Goal: Submit feedback/report problem: Provide input to the site owners about the experience or issues

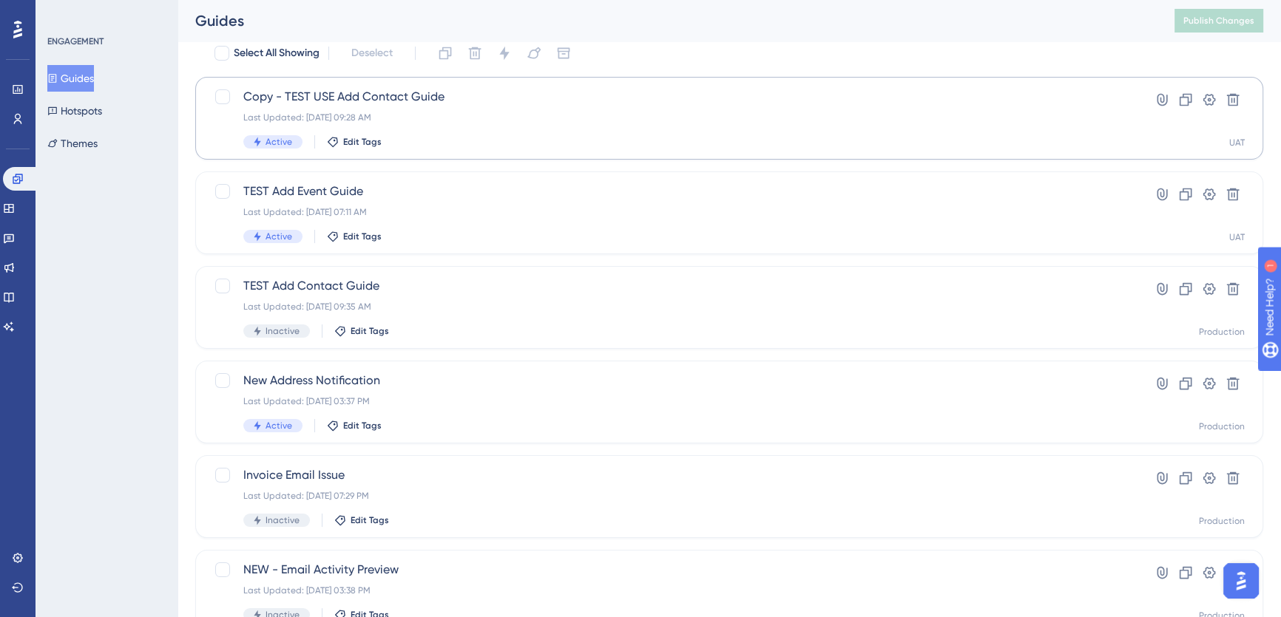
scroll to position [59, 0]
click at [1210, 97] on icon at bounding box center [1208, 99] width 15 height 15
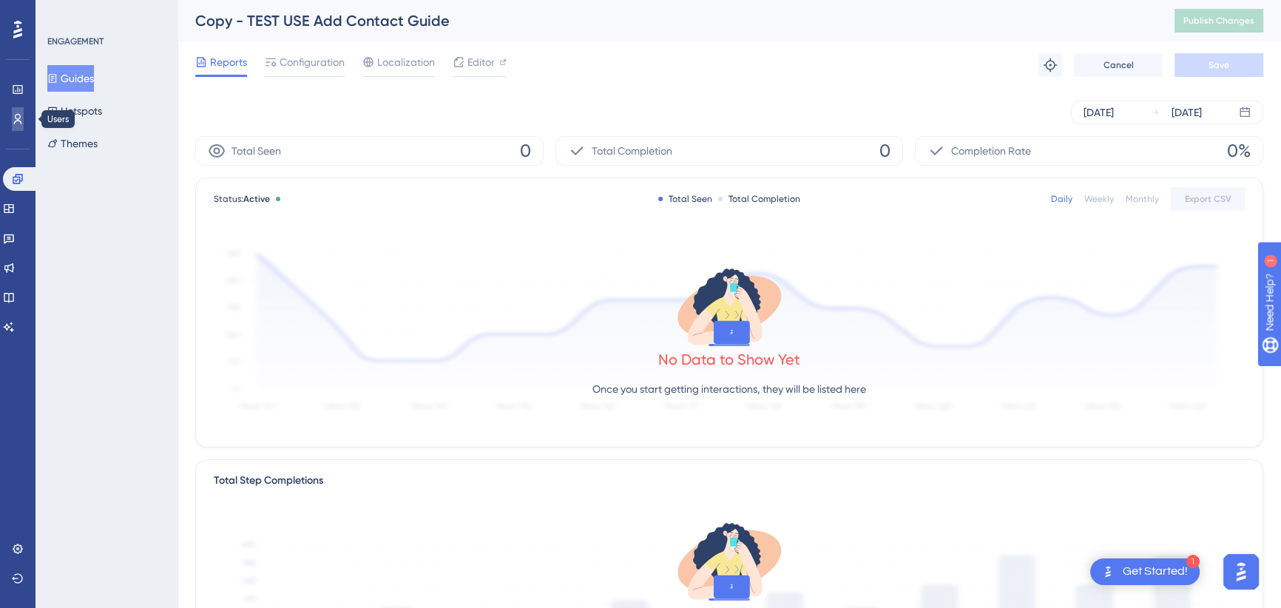
click at [21, 126] on link at bounding box center [18, 119] width 12 height 24
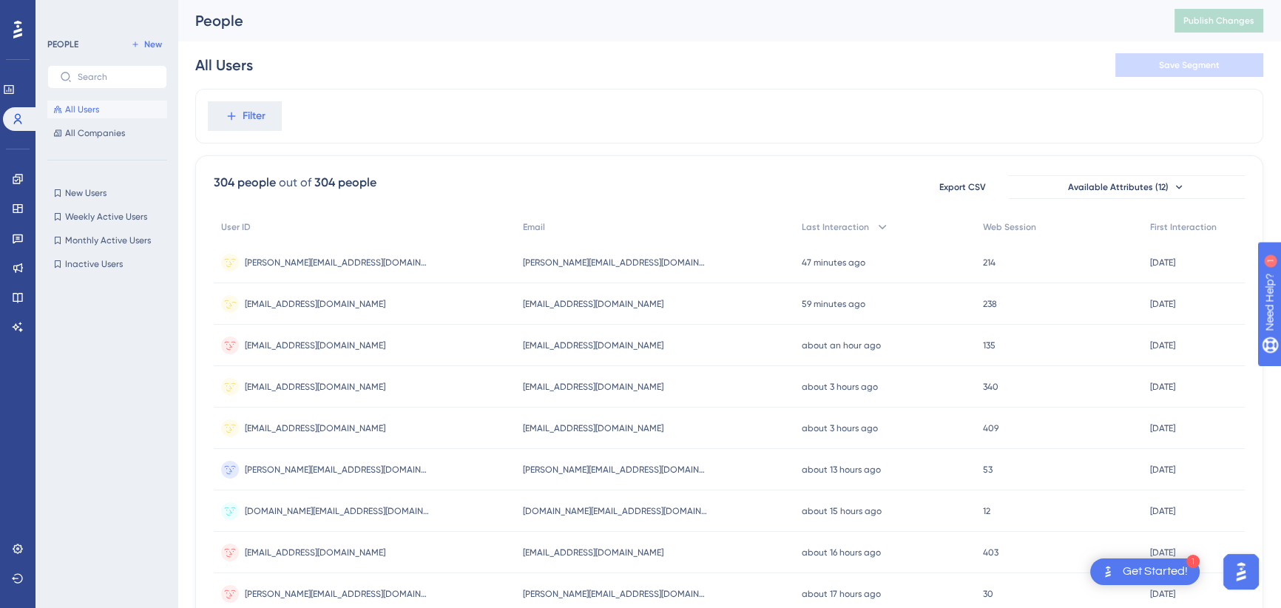
click at [562, 302] on span "[EMAIL_ADDRESS][DOMAIN_NAME]" at bounding box center [593, 304] width 140 height 12
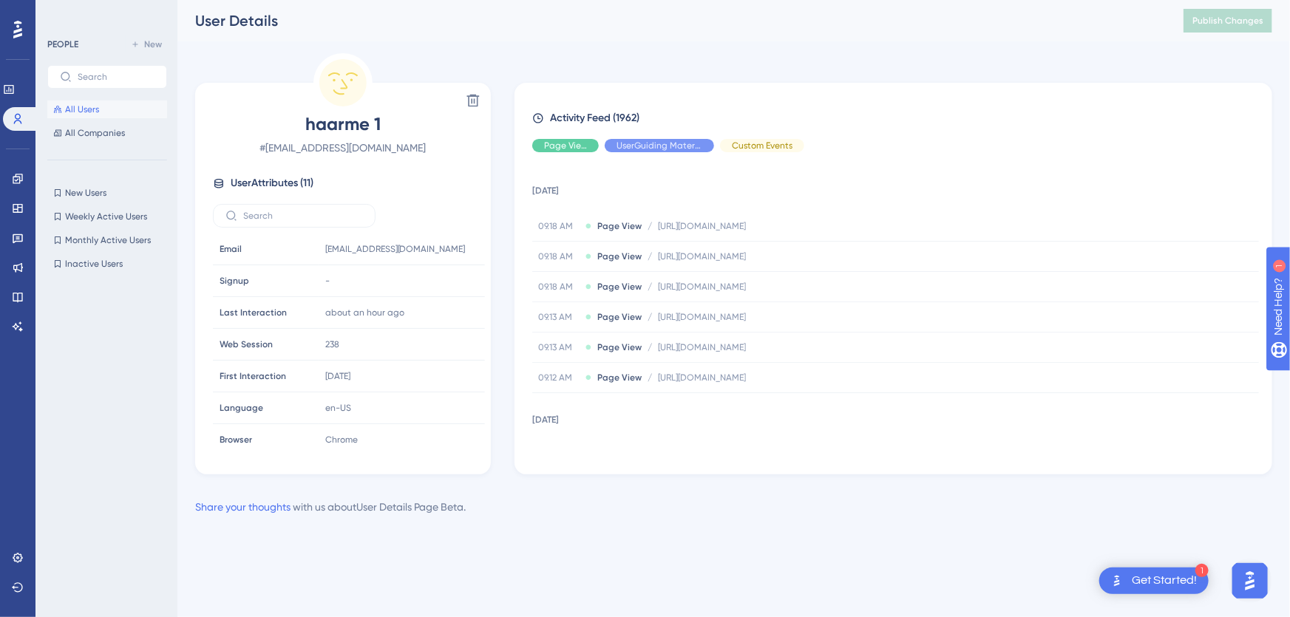
click at [1249, 575] on img "Open AI Assistant Launcher" at bounding box center [1249, 580] width 27 height 27
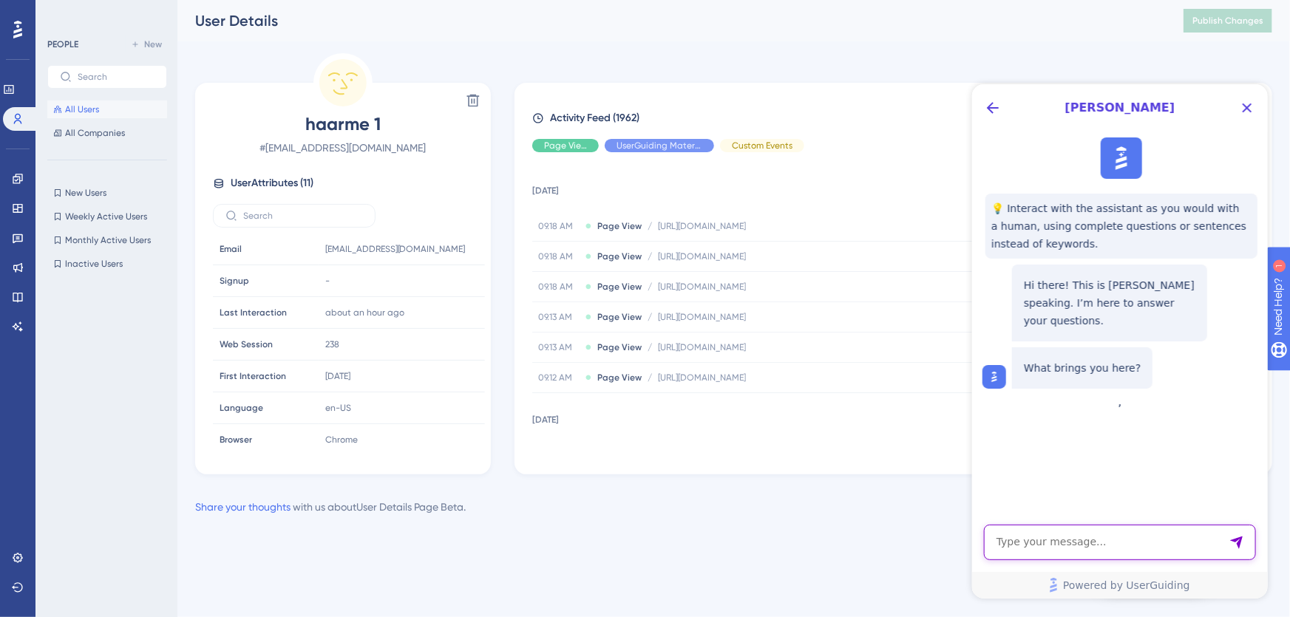
click at [1098, 542] on textarea "AI Assistant Text Input" at bounding box center [1119, 541] width 272 height 35
type textarea "H"
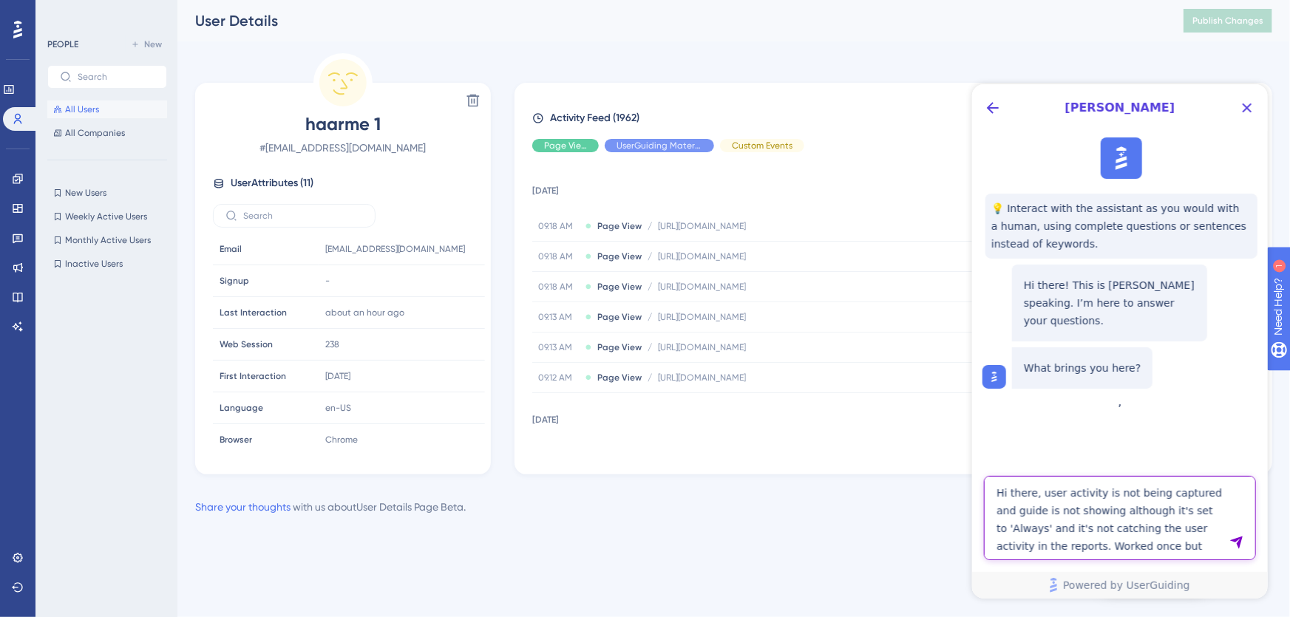
type textarea "Hi there, user activity is not being captured and guide is not showing although…"
click at [1239, 542] on icon "Send Message" at bounding box center [1236, 542] width 13 height 13
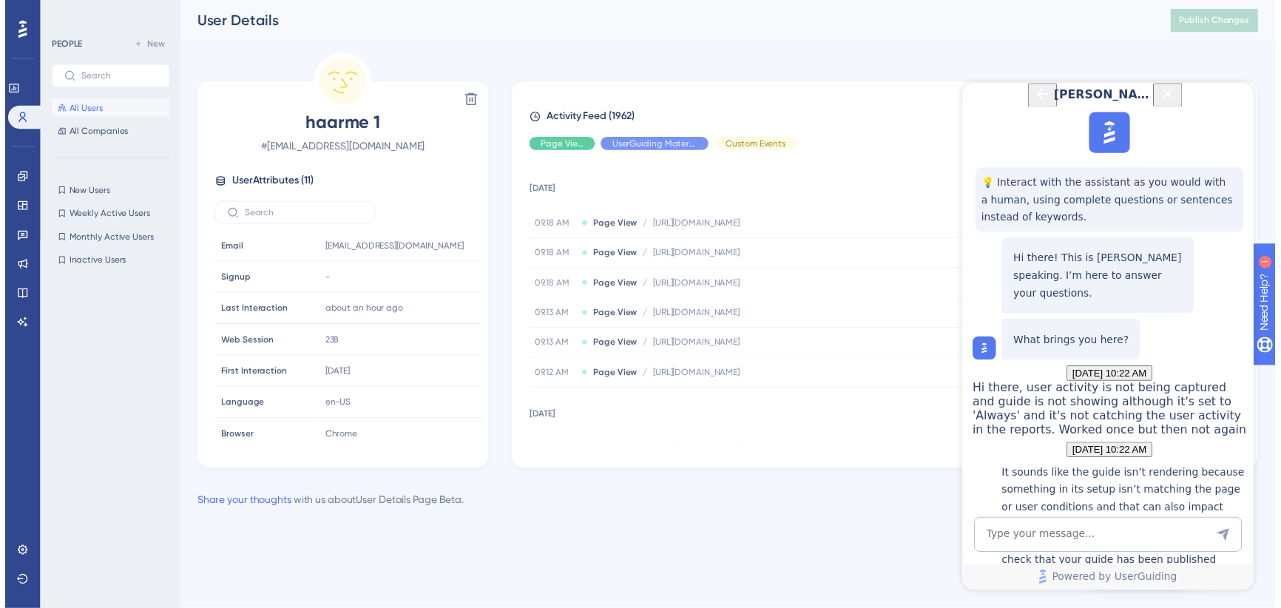
scroll to position [392, 0]
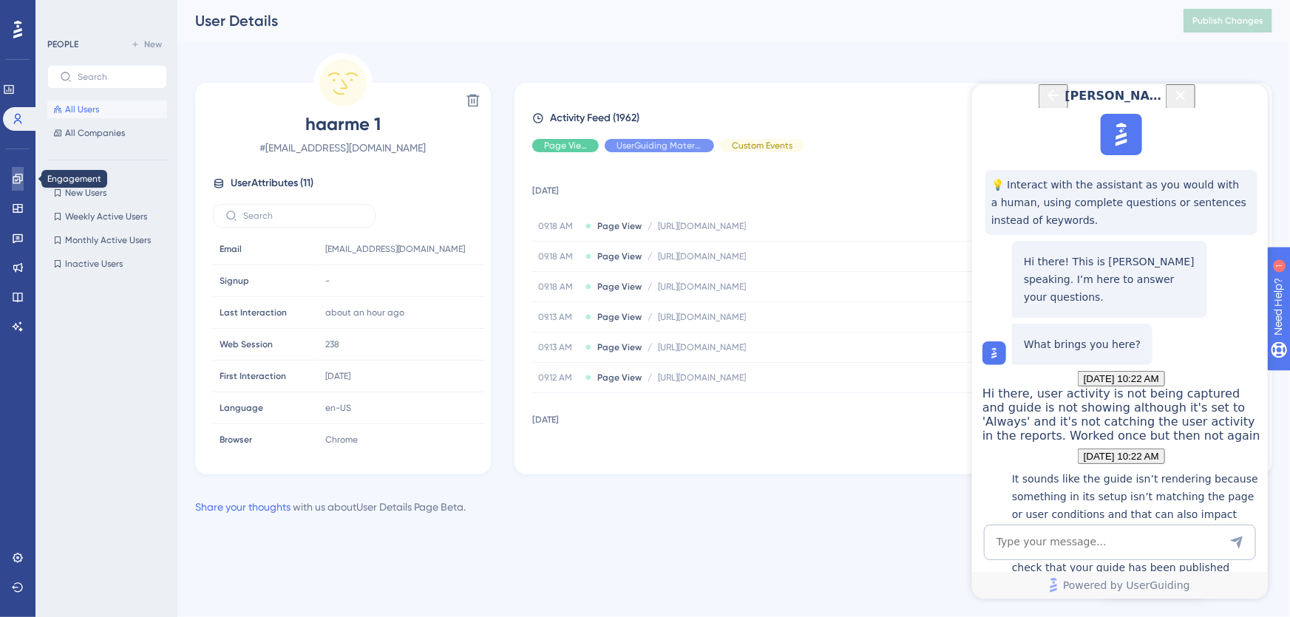
click at [21, 178] on icon at bounding box center [18, 179] width 12 height 12
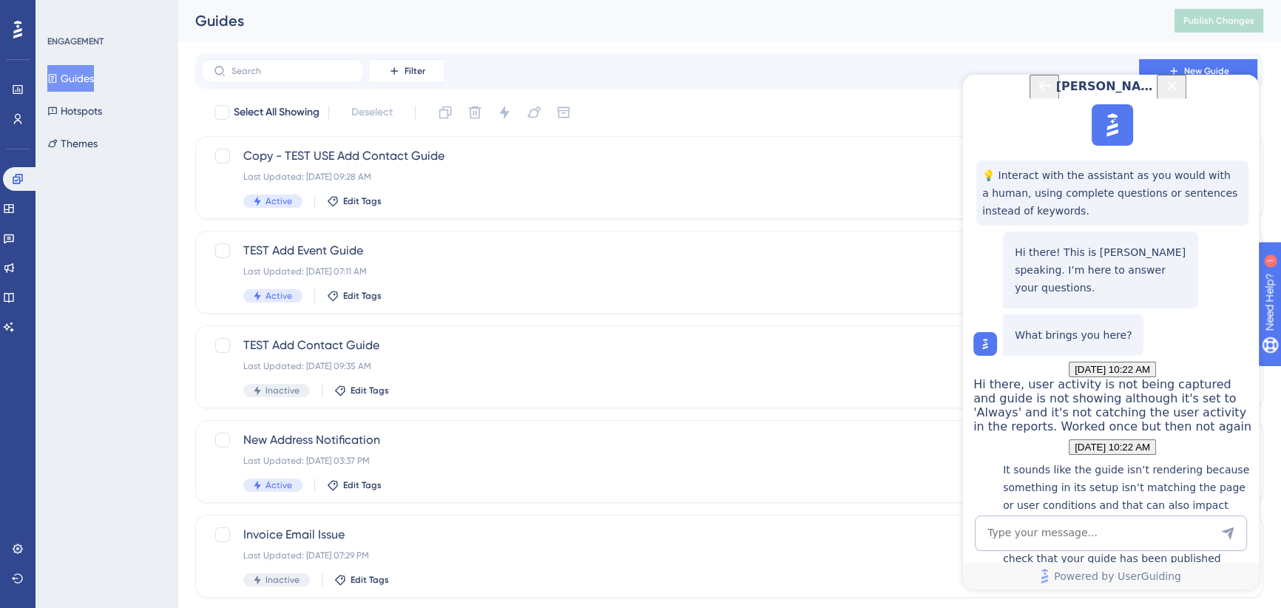
click at [892, 98] on div "Filter New Guide Select All Showing Deselect Copy - TEST USE Add Contact Guide …" at bounding box center [729, 576] width 1068 height 1047
click at [1038, 92] on icon "Back Button" at bounding box center [1044, 86] width 12 height 12
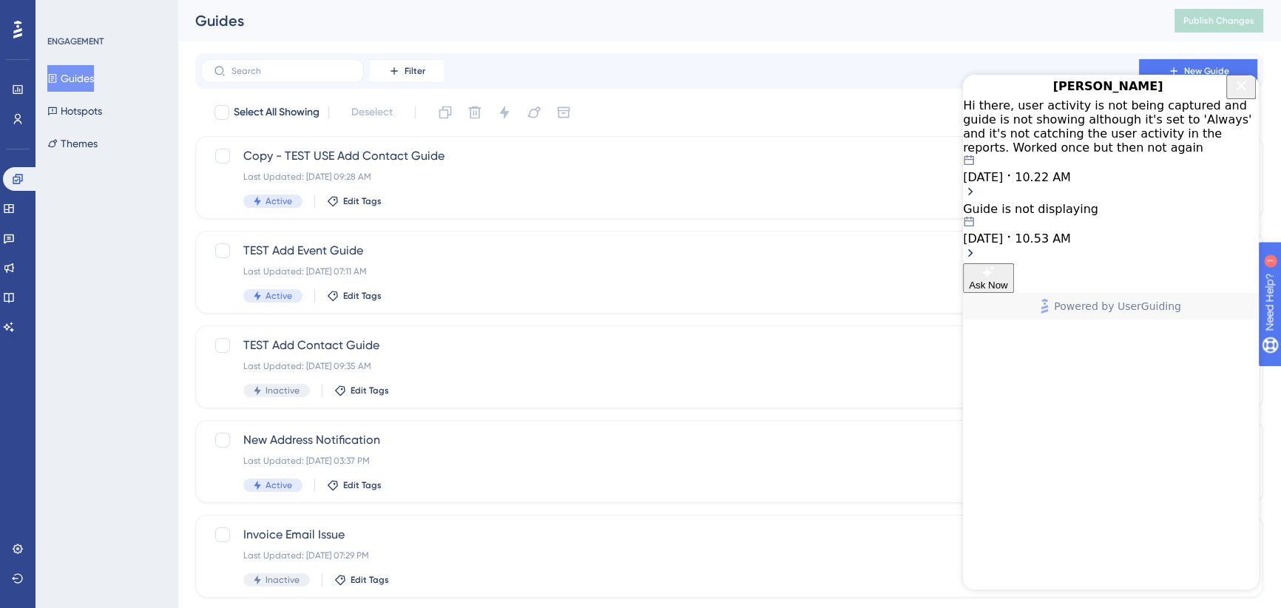
click at [1235, 95] on icon "Close Button" at bounding box center [1241, 86] width 18 height 18
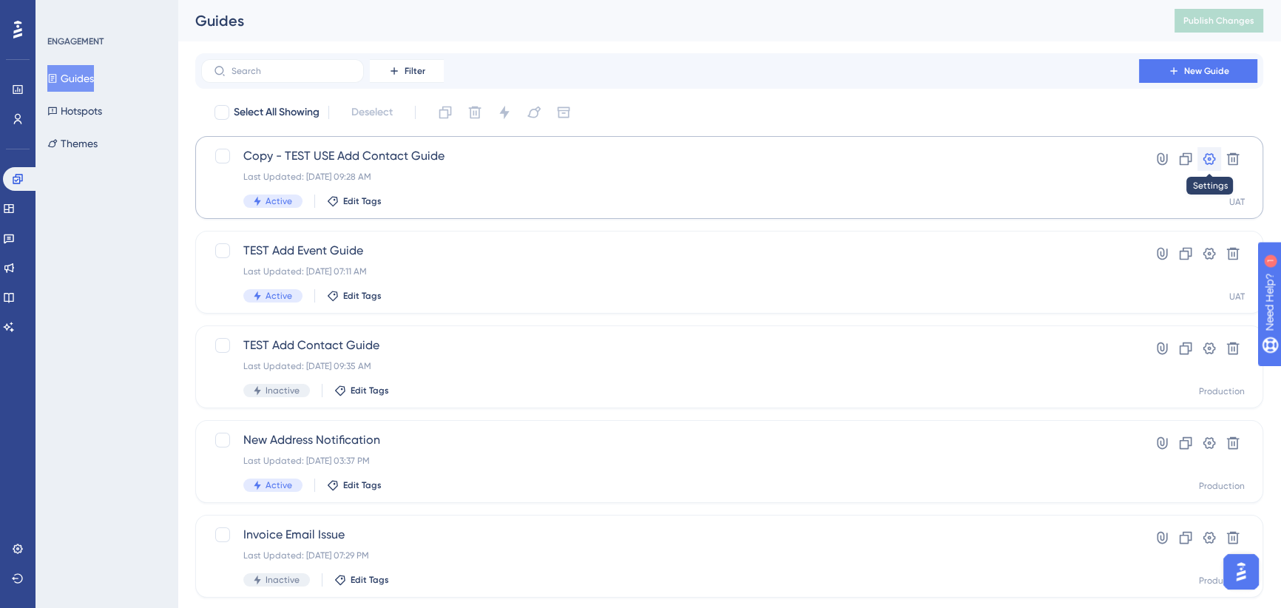
click at [1209, 157] on icon at bounding box center [1209, 159] width 13 height 12
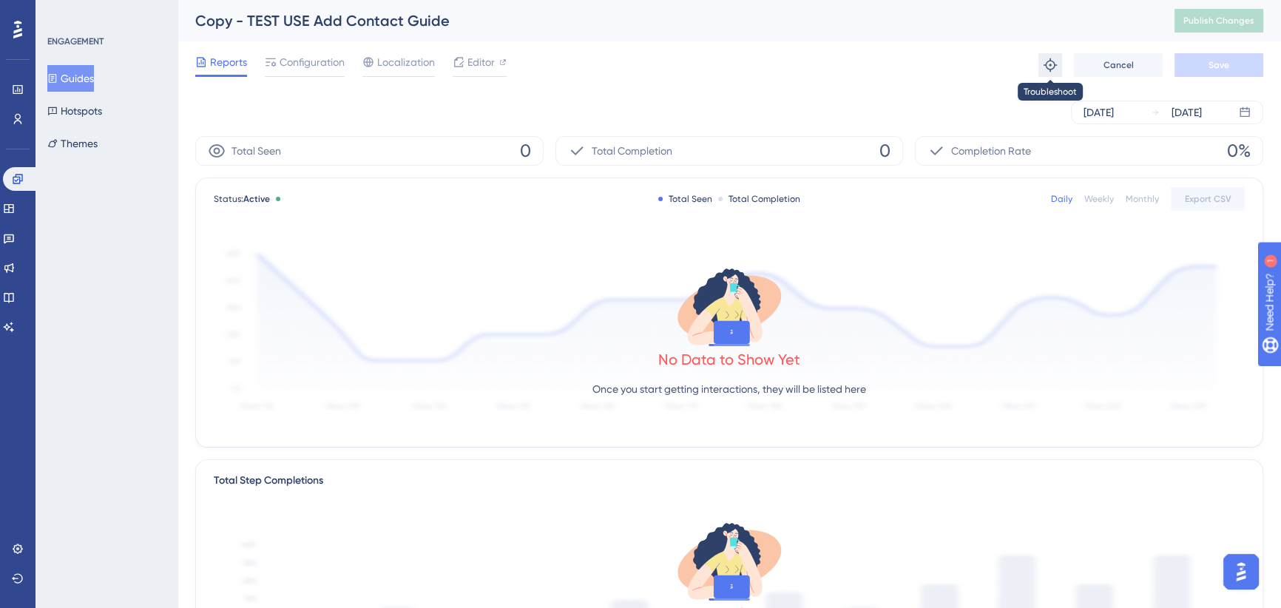
click at [1046, 67] on icon at bounding box center [1049, 64] width 13 height 13
click at [12, 549] on link at bounding box center [18, 549] width 12 height 24
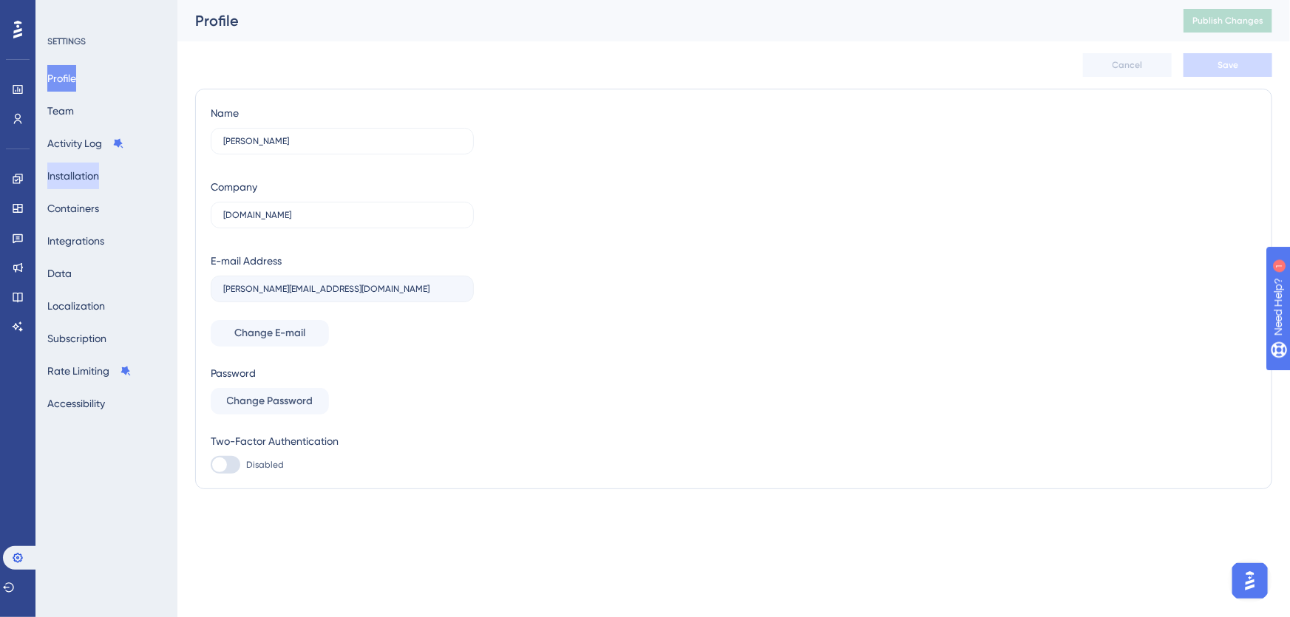
click at [95, 174] on button "Installation" at bounding box center [73, 176] width 52 height 27
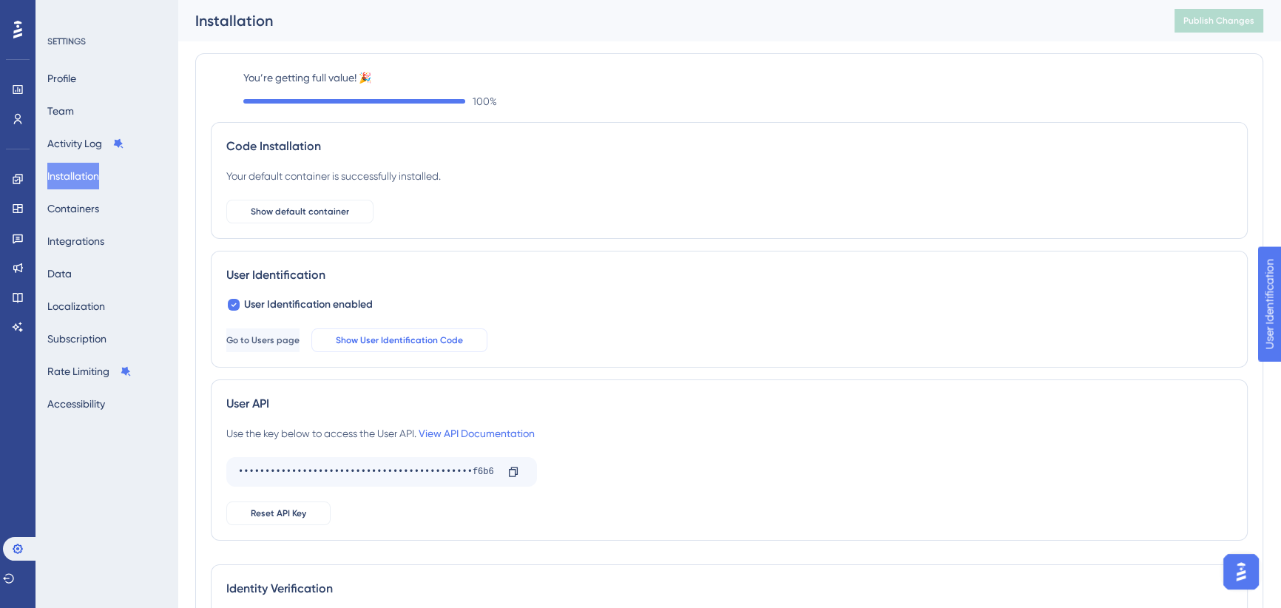
click at [426, 339] on span "Show User Identification Code" at bounding box center [399, 340] width 127 height 12
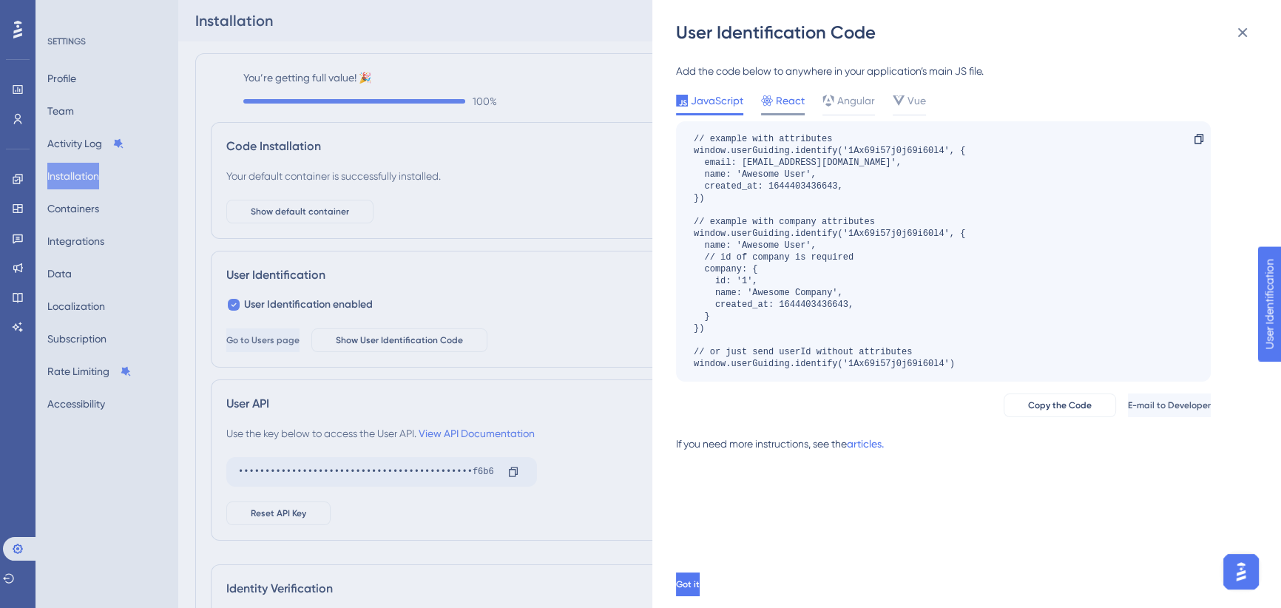
click at [779, 109] on div "React" at bounding box center [783, 104] width 44 height 24
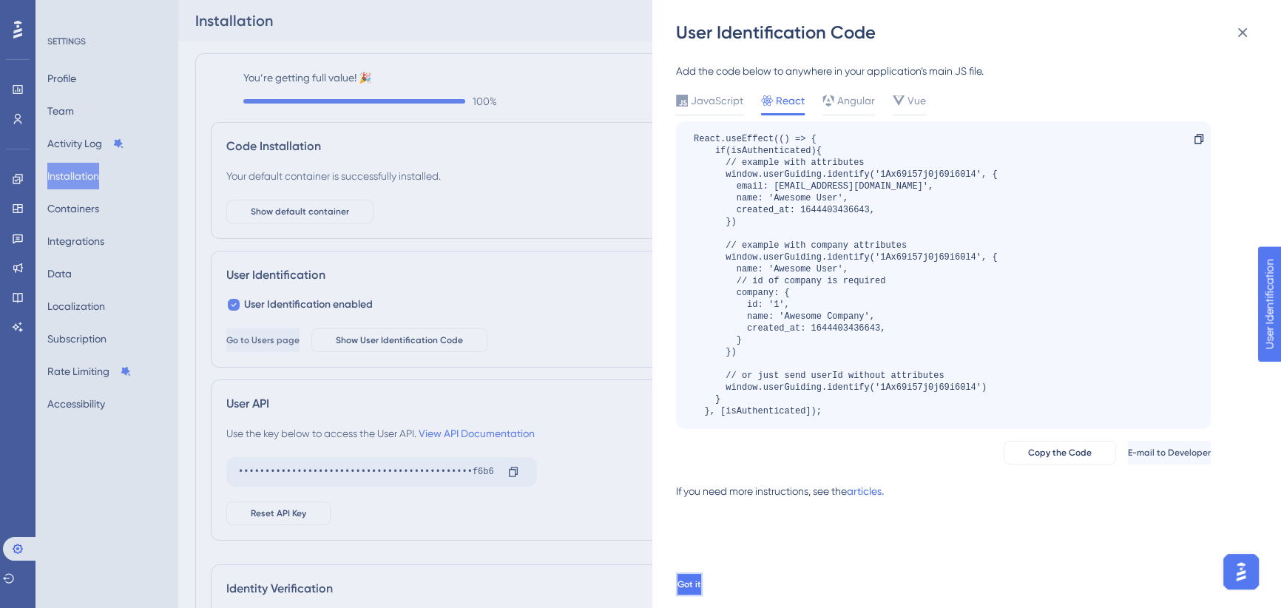
click at [701, 590] on span "Got it" at bounding box center [689, 584] width 24 height 12
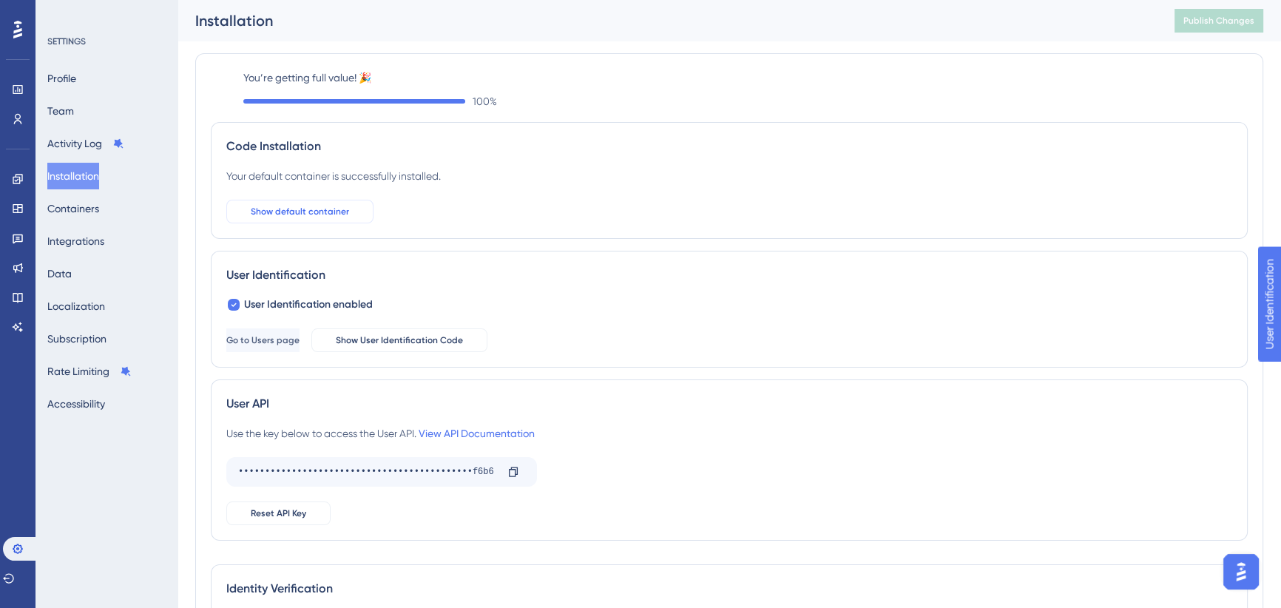
click at [313, 217] on span "Show default container" at bounding box center [300, 212] width 98 height 12
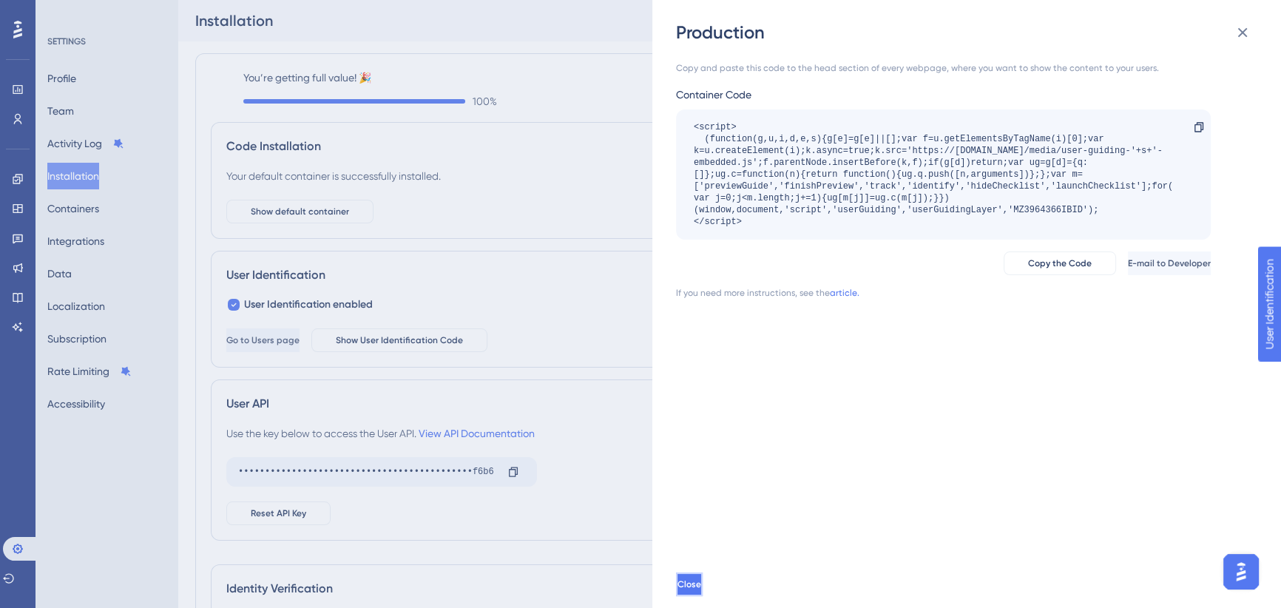
click at [702, 596] on button "Close" at bounding box center [689, 584] width 27 height 24
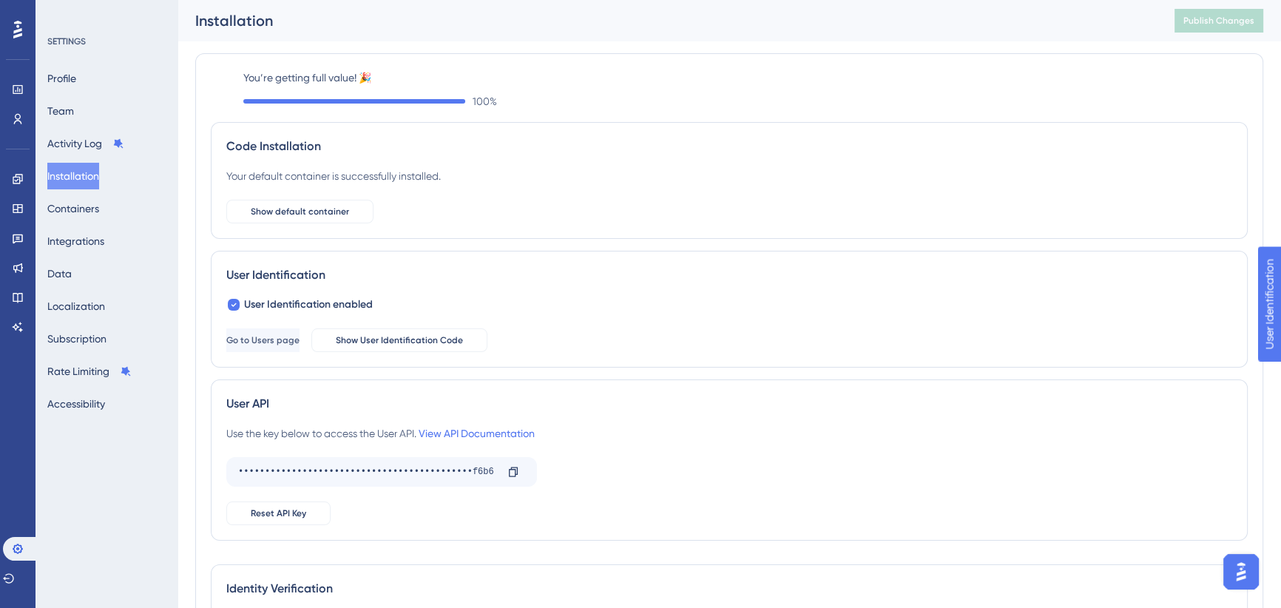
click at [436, 264] on div "User Identification User Identification enabled Go to Users page Show User Iden…" at bounding box center [729, 309] width 1037 height 117
click at [294, 338] on span "Go to Users page" at bounding box center [264, 340] width 73 height 12
click at [236, 306] on icon at bounding box center [234, 305] width 6 height 12
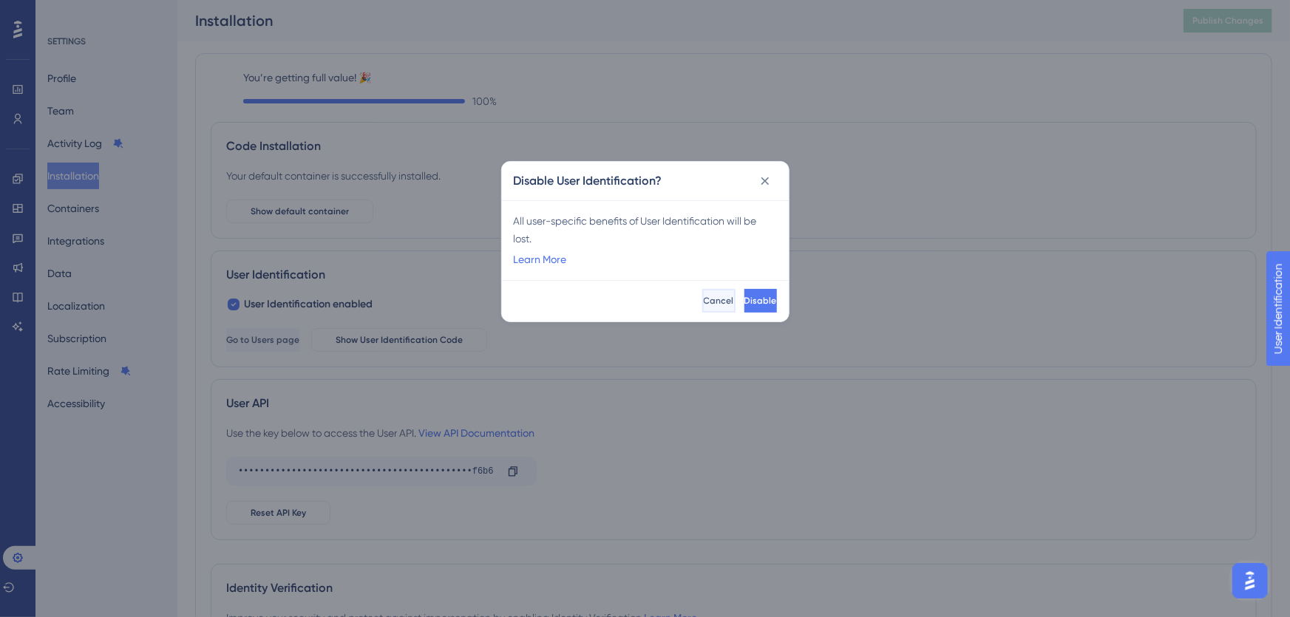
click at [704, 304] on span "Cancel" at bounding box center [719, 301] width 30 height 12
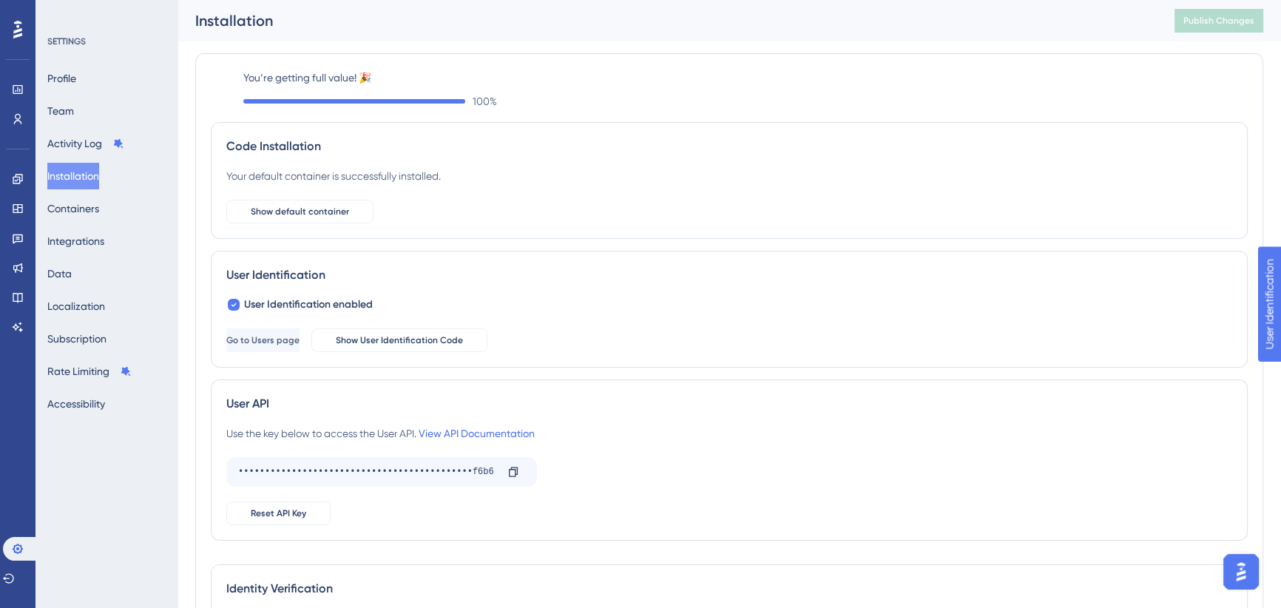
click at [621, 314] on div "User Identification enabled Go to Users page Show User Identification Code" at bounding box center [728, 324] width 1005 height 56
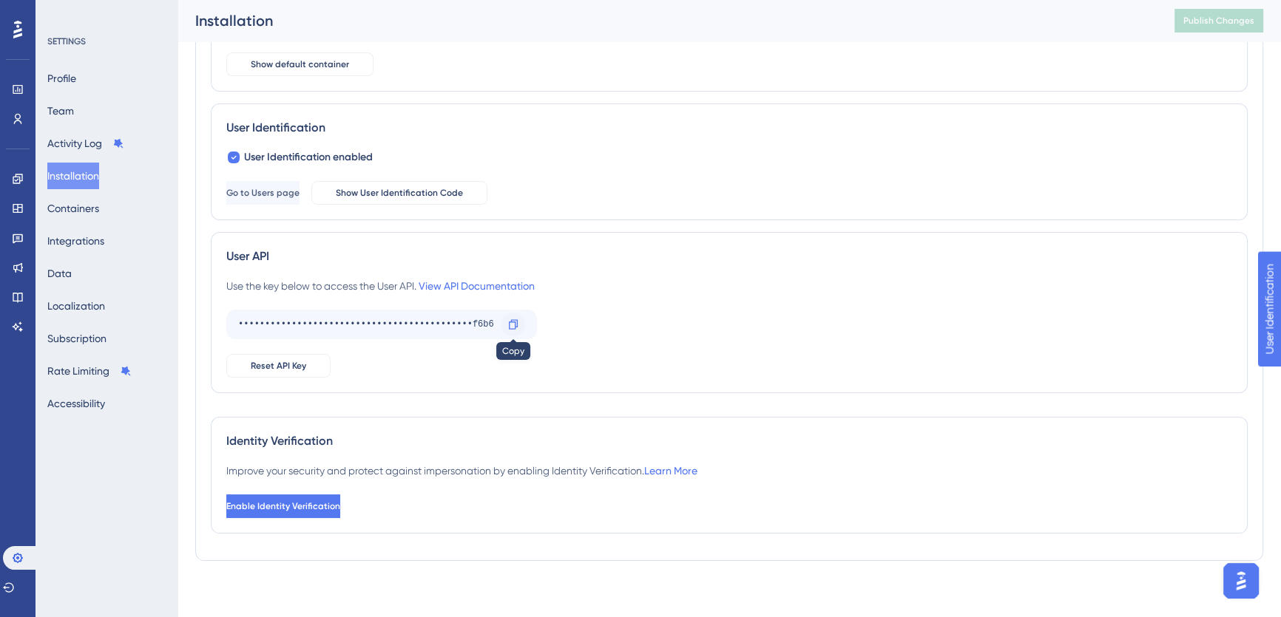
scroll to position [160, 0]
click at [686, 465] on link "Learn More" at bounding box center [670, 470] width 53 height 12
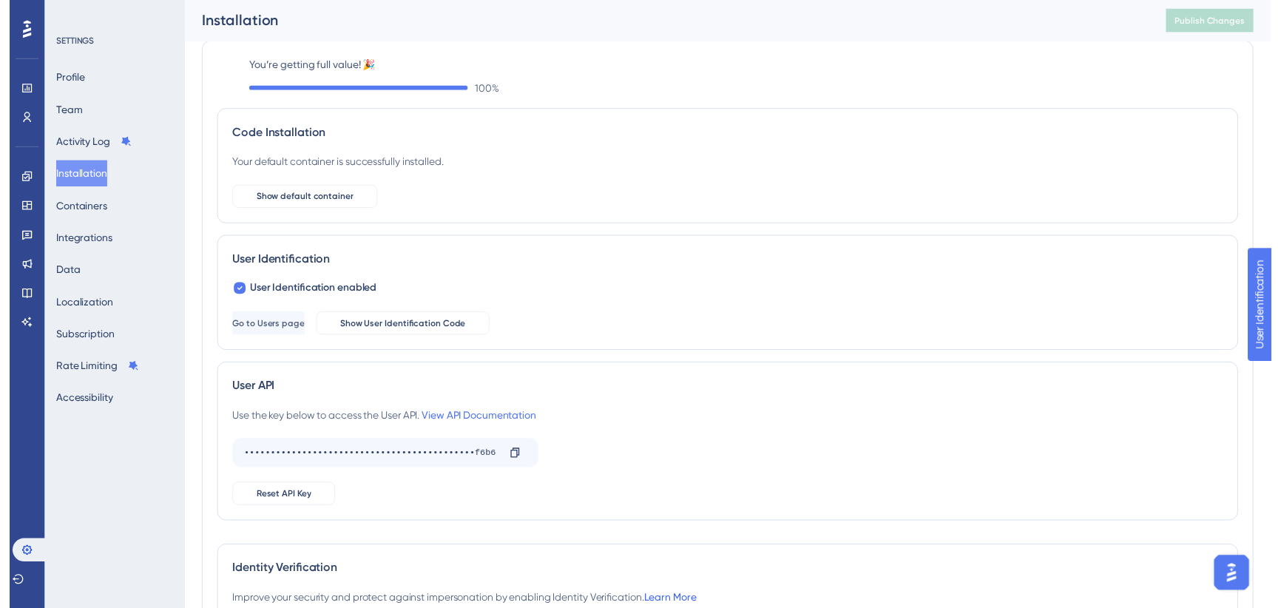
scroll to position [0, 0]
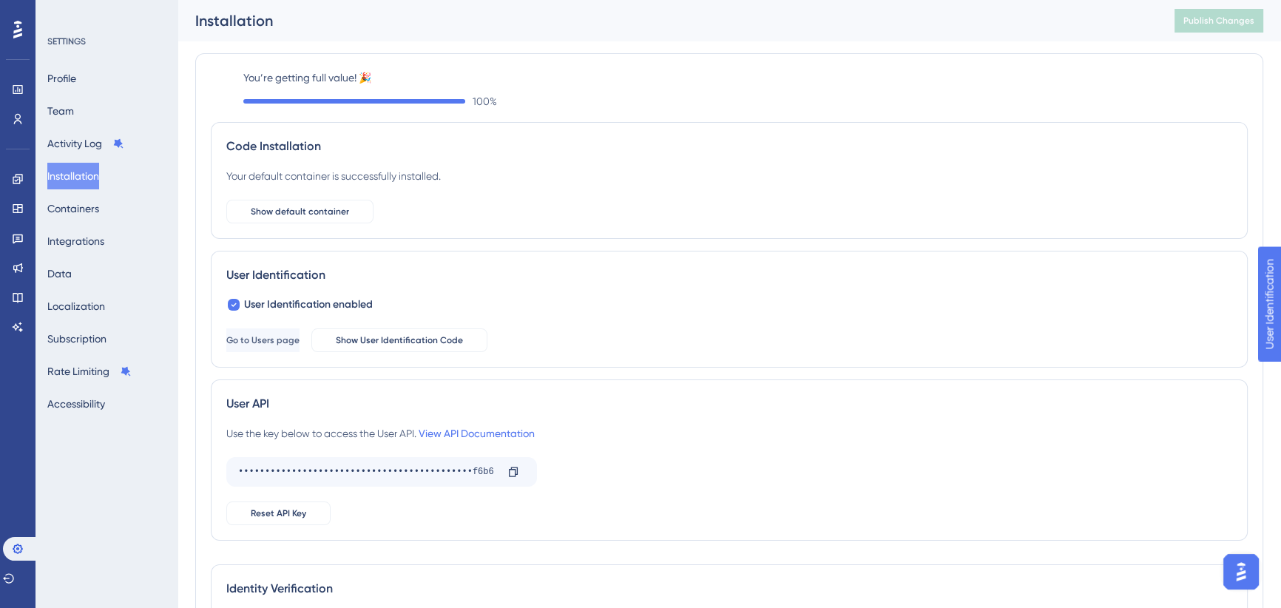
click at [1238, 566] on img "Open AI Assistant Launcher" at bounding box center [1240, 571] width 27 height 27
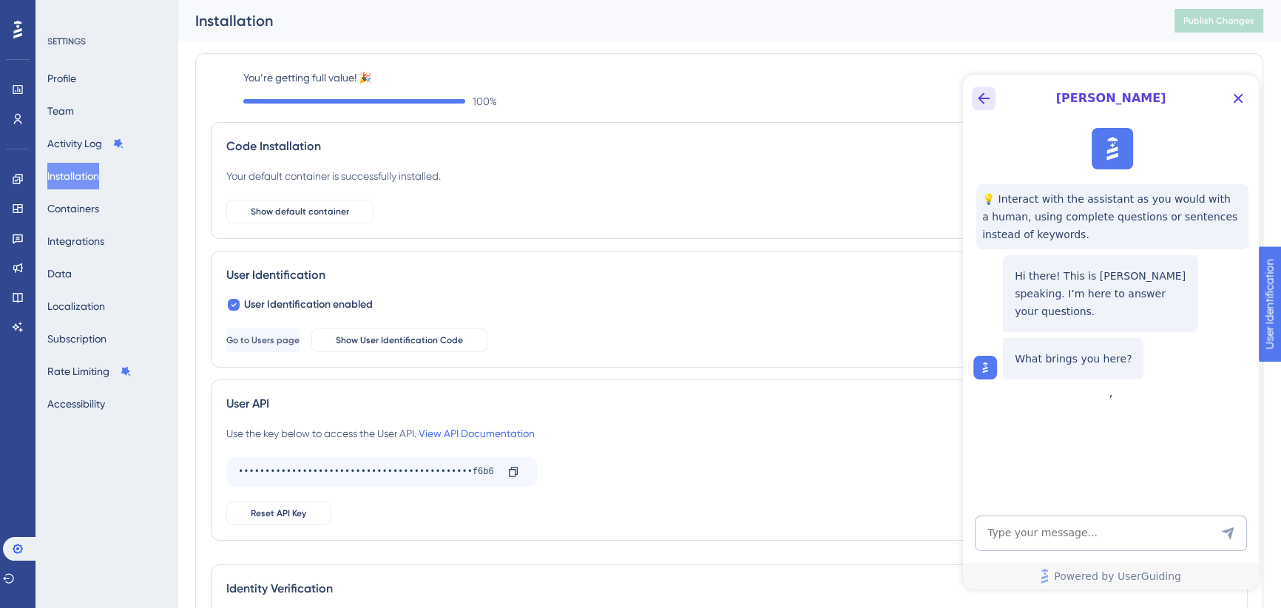
click at [980, 98] on icon "Back Button" at bounding box center [983, 98] width 12 height 12
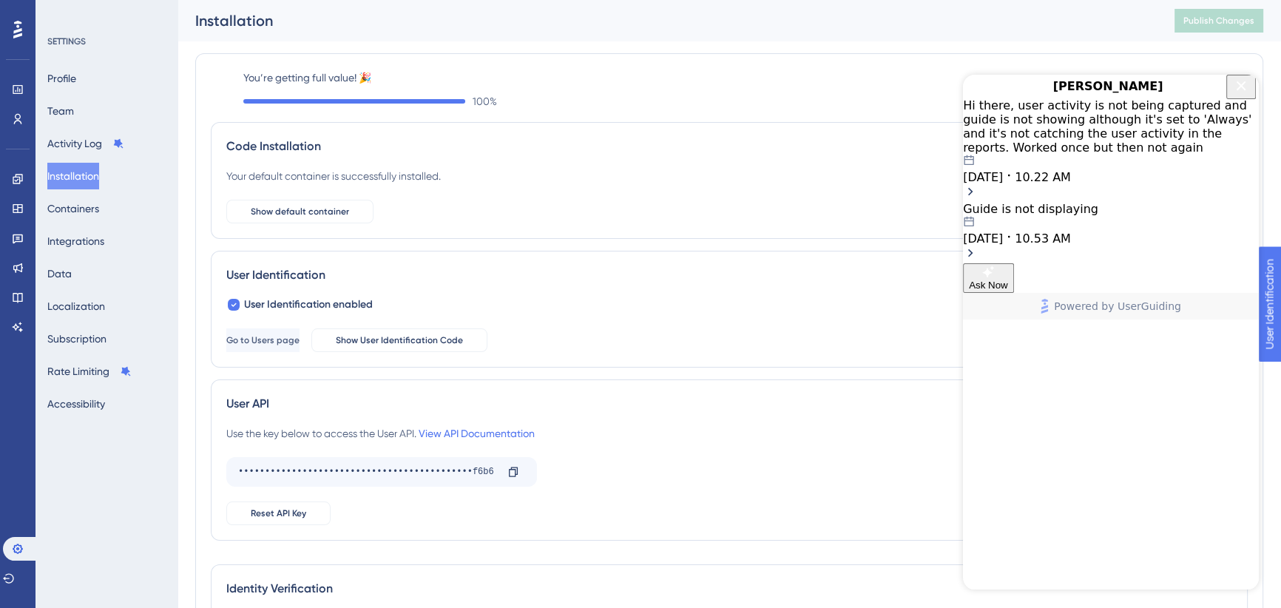
click at [1110, 137] on div "Hi there, user activity is not being captured and guide is not showing although…" at bounding box center [1111, 126] width 296 height 56
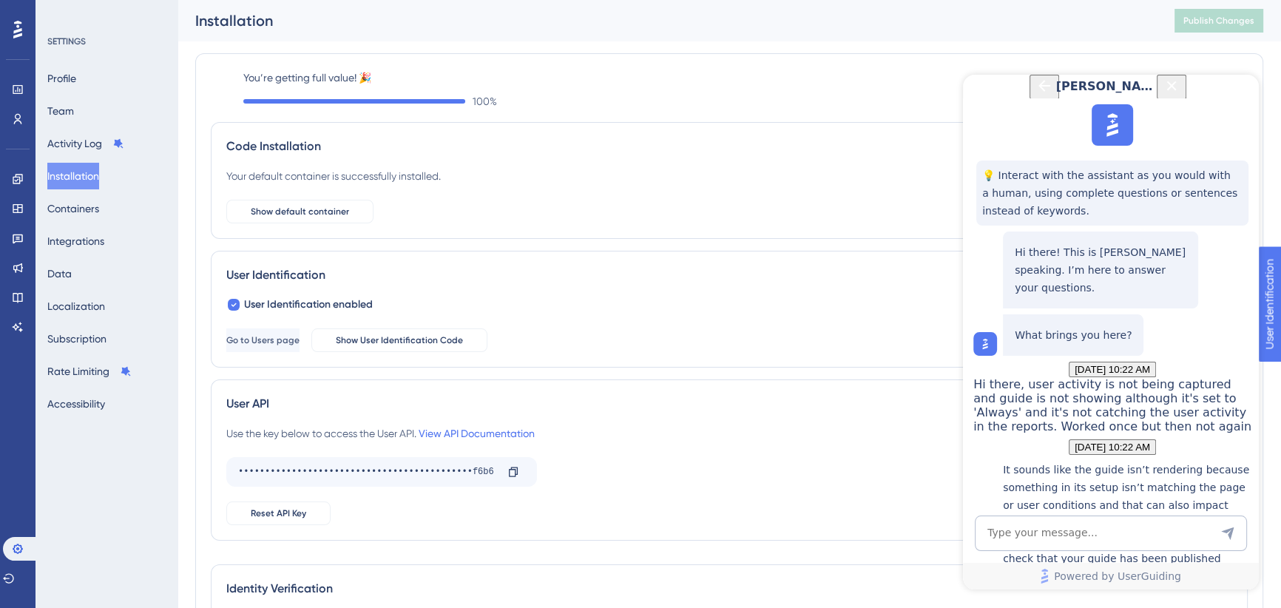
scroll to position [392, 0]
click at [1050, 535] on textarea "AI Assistant Text Input" at bounding box center [1110, 532] width 272 height 35
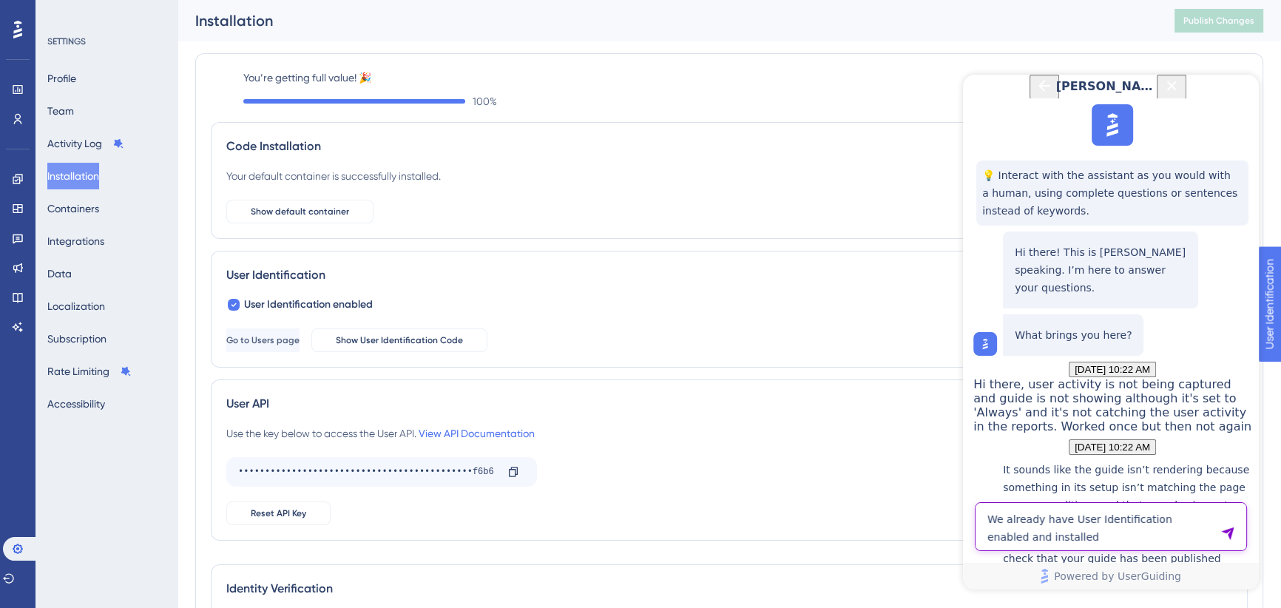
type textarea "We already have User Identification enabled and installed"
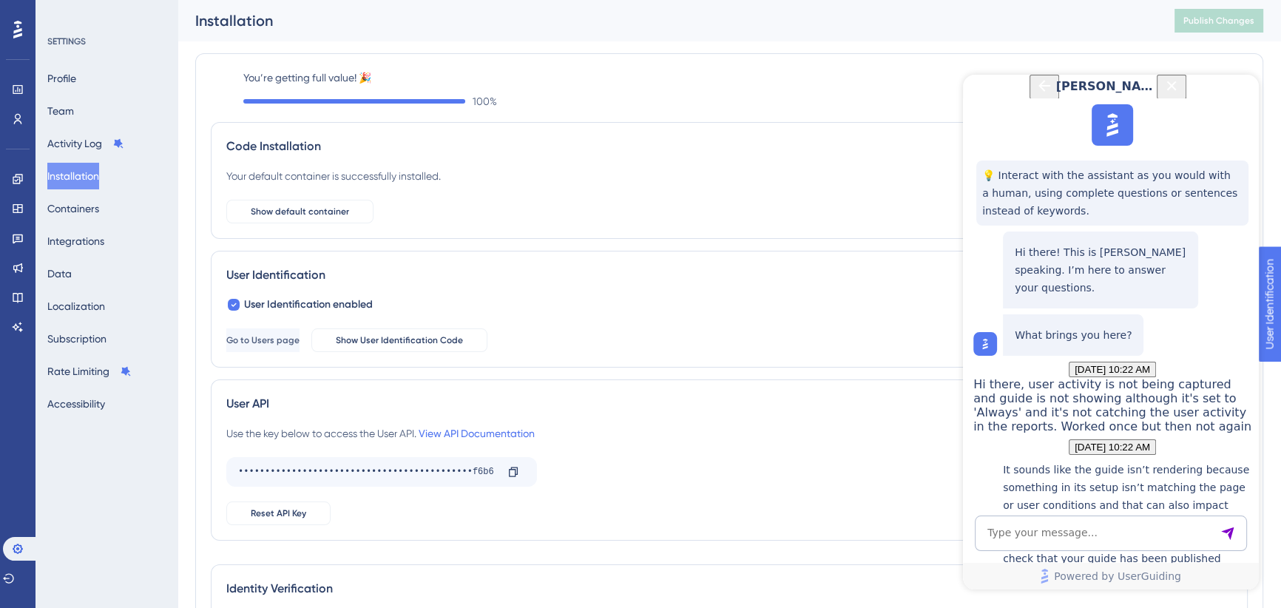
scroll to position [747, 0]
click at [18, 176] on icon at bounding box center [18, 179] width 12 height 12
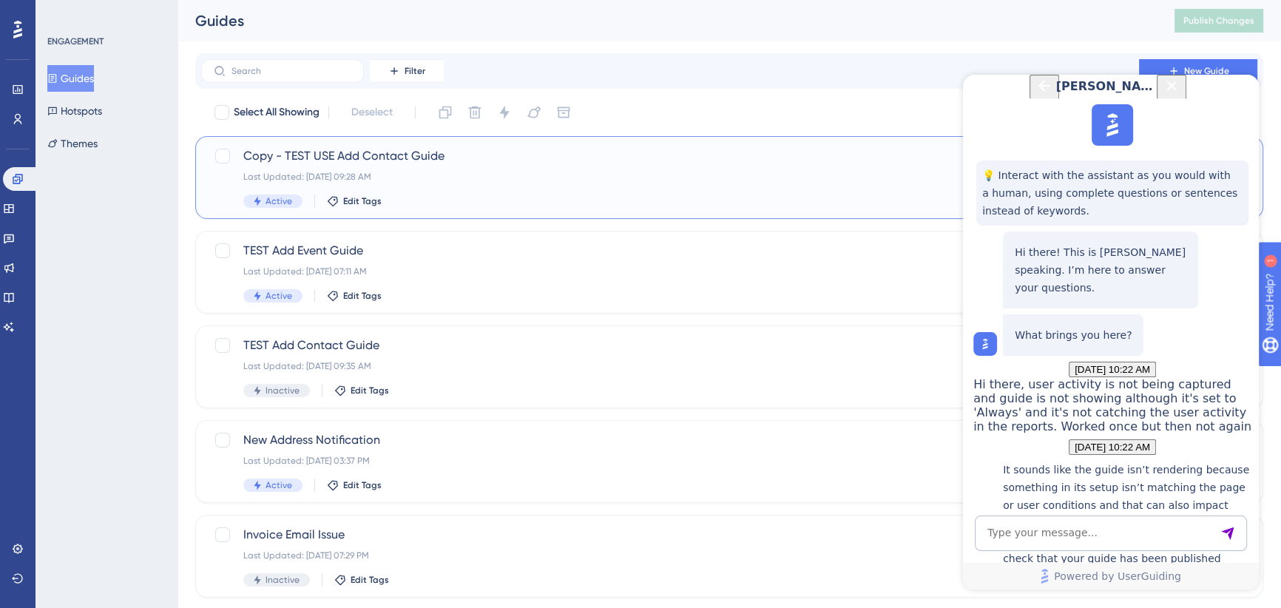
click at [460, 155] on span "Copy - TEST USE Add Contact Guide" at bounding box center [669, 156] width 853 height 18
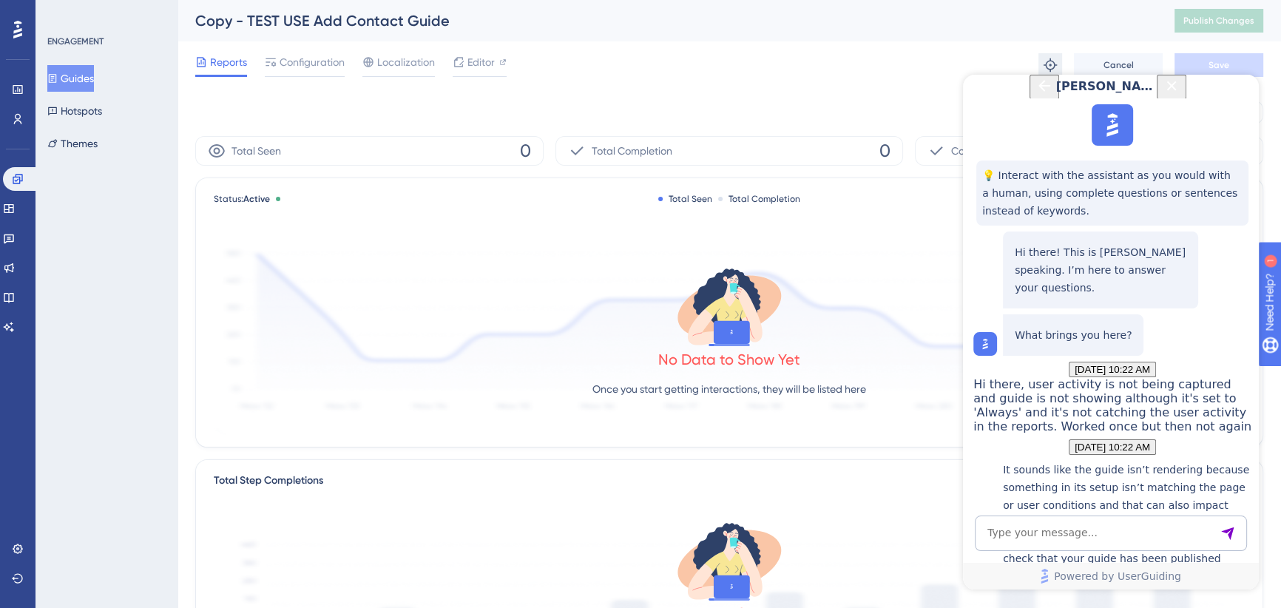
click at [1043, 65] on icon at bounding box center [1049, 64] width 13 height 13
click at [1084, 538] on textarea "AI Assistant Text Input" at bounding box center [1110, 532] width 272 height 35
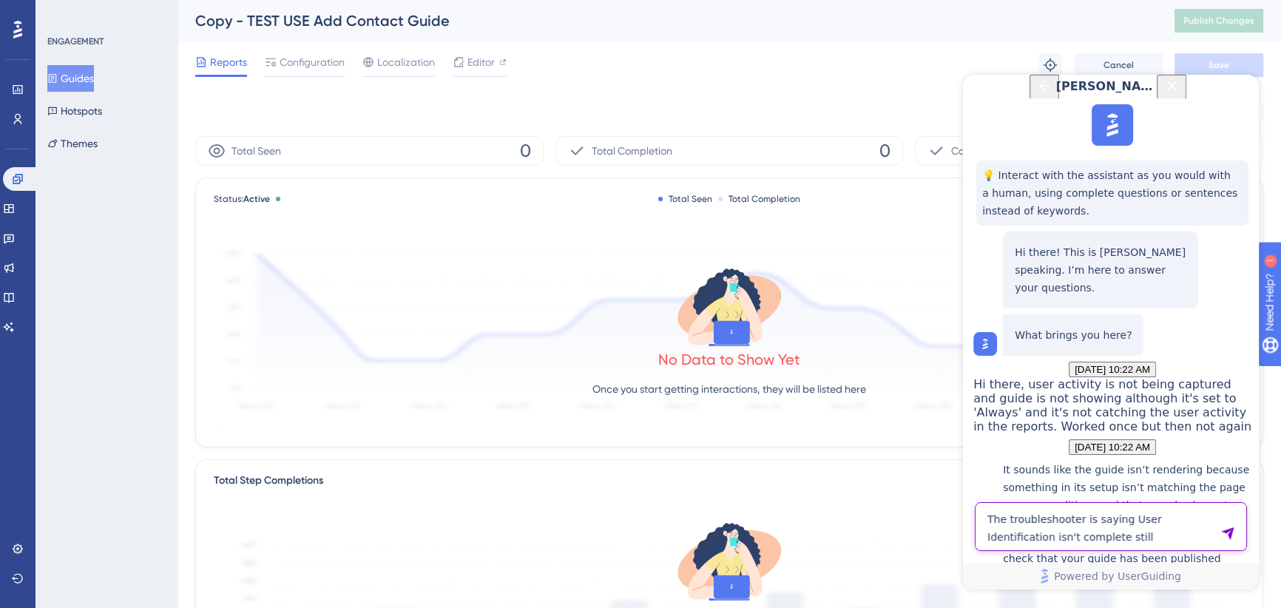
type textarea "The troubleshooter is saying User Identification isn't complete still"
click at [291, 58] on span "Configuration" at bounding box center [311, 62] width 65 height 18
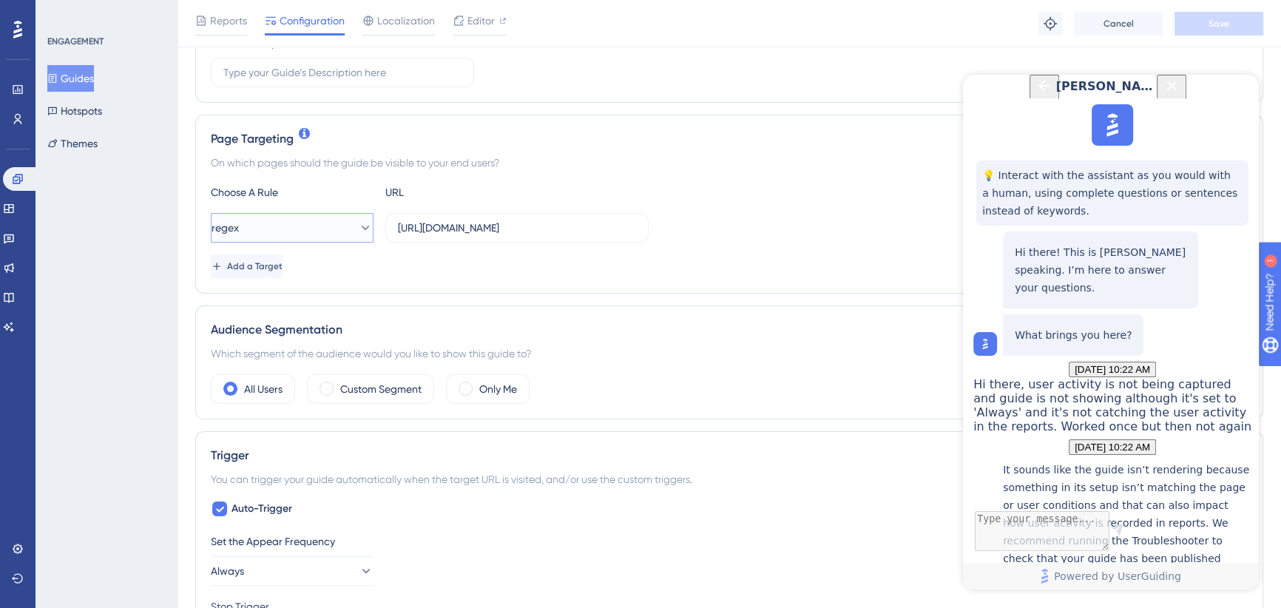
click at [358, 223] on icon at bounding box center [365, 227] width 15 height 15
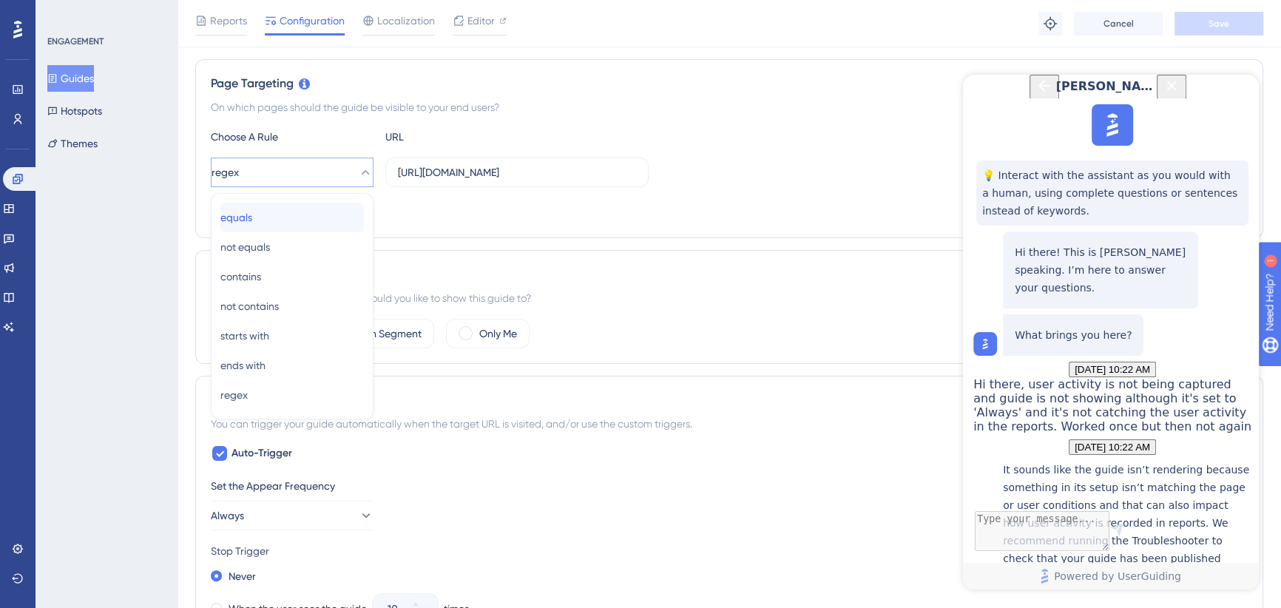
click at [302, 219] on div "equals equals" at bounding box center [291, 218] width 143 height 30
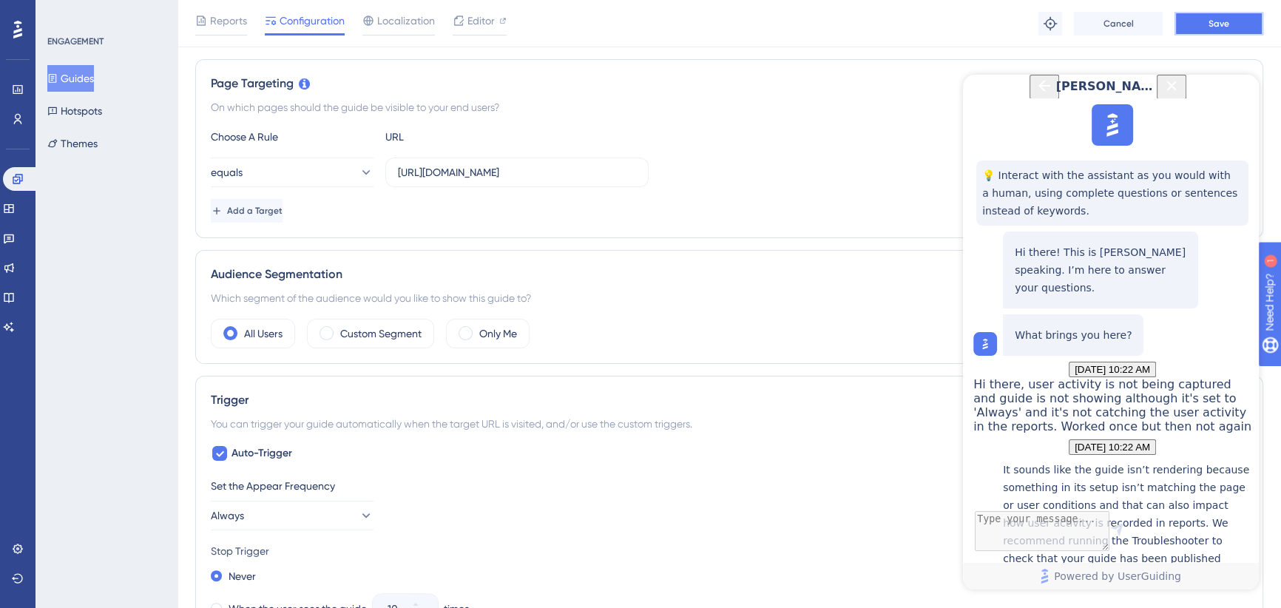
click at [1210, 16] on button "Save" at bounding box center [1218, 24] width 89 height 24
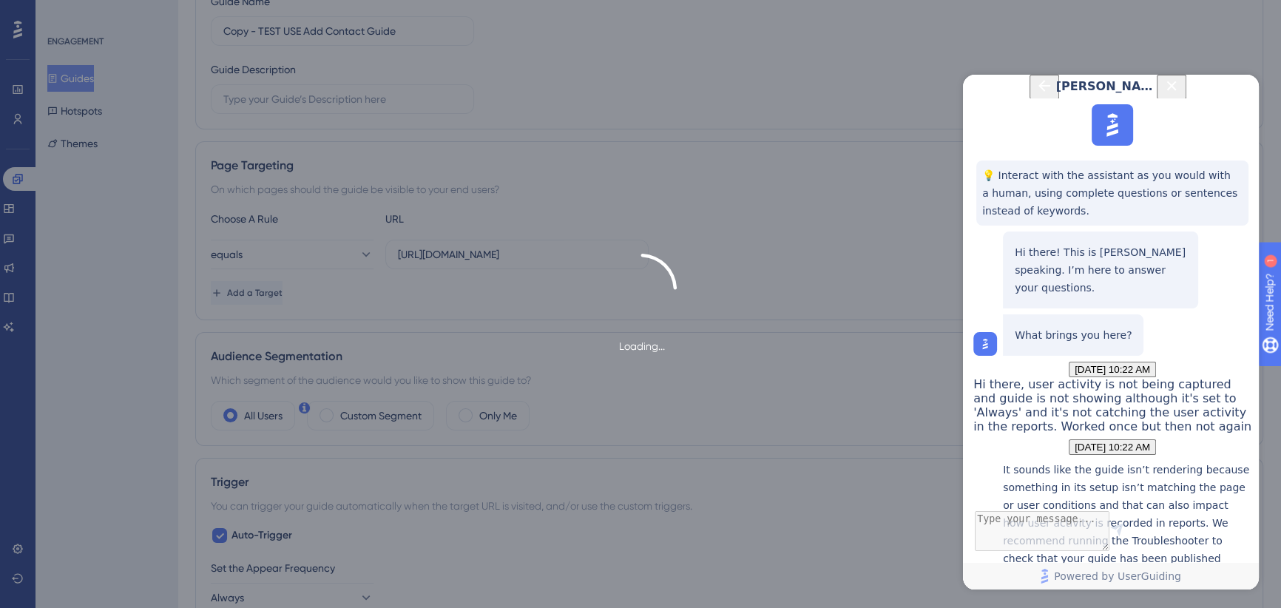
scroll to position [0, 0]
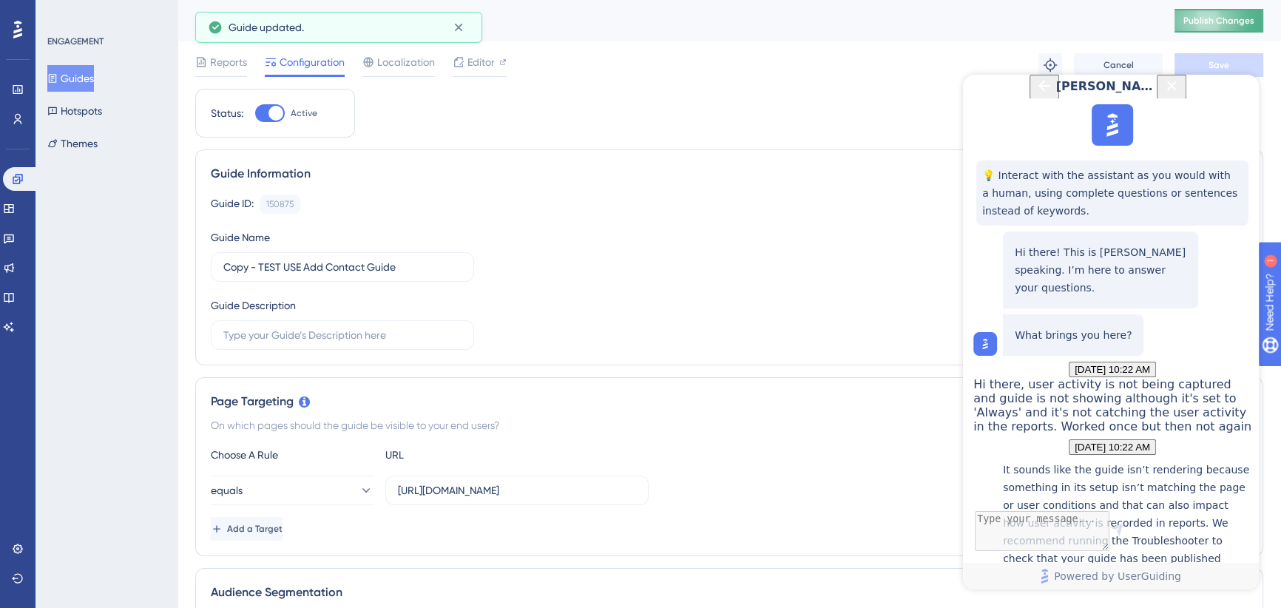
click at [1229, 16] on span "Publish Changes" at bounding box center [1218, 21] width 71 height 12
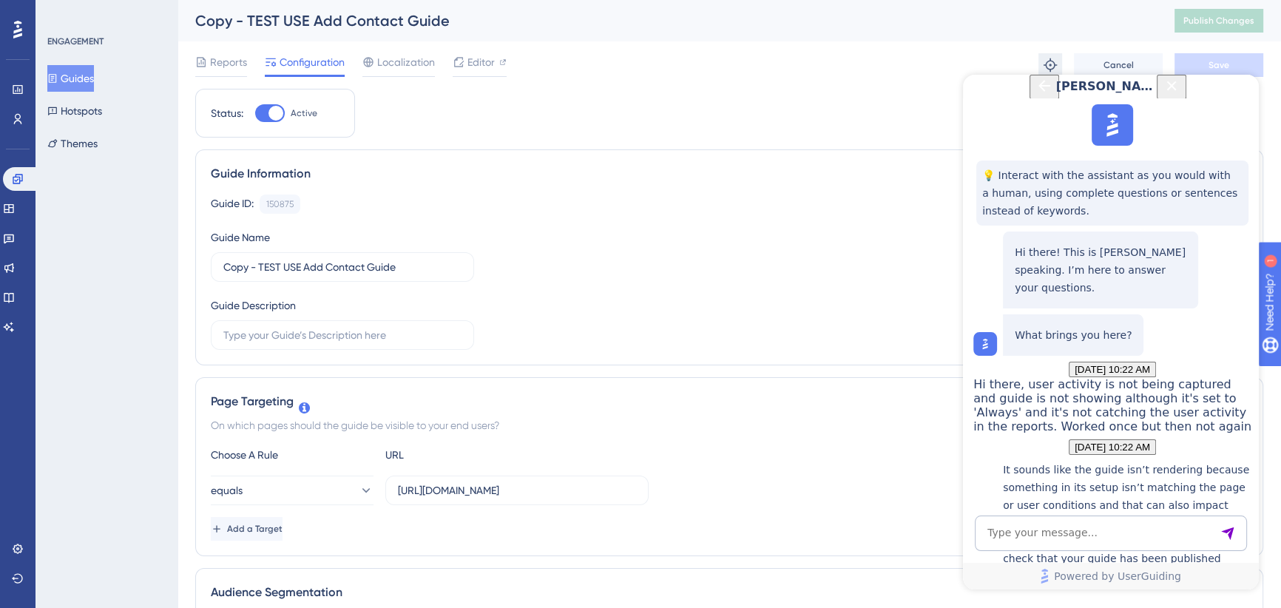
click at [1052, 59] on icon at bounding box center [1049, 65] width 15 height 15
click at [1052, 64] on icon at bounding box center [1049, 65] width 15 height 15
click at [21, 554] on icon at bounding box center [18, 549] width 12 height 12
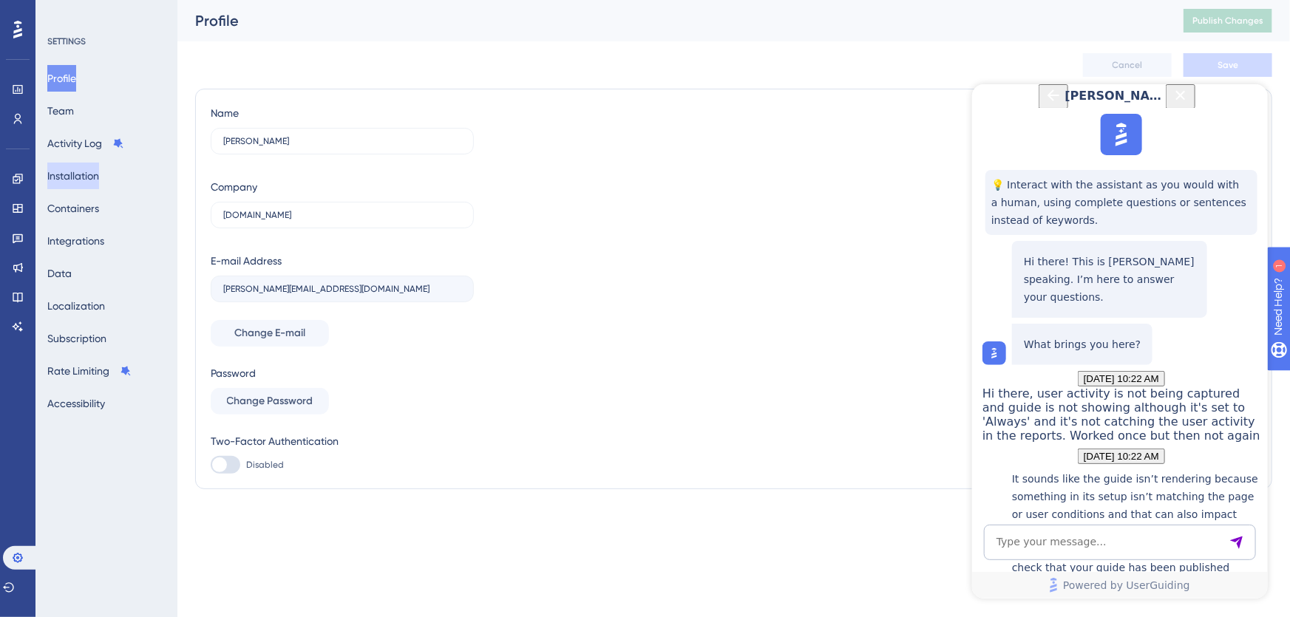
click at [78, 184] on button "Installation" at bounding box center [73, 176] width 52 height 27
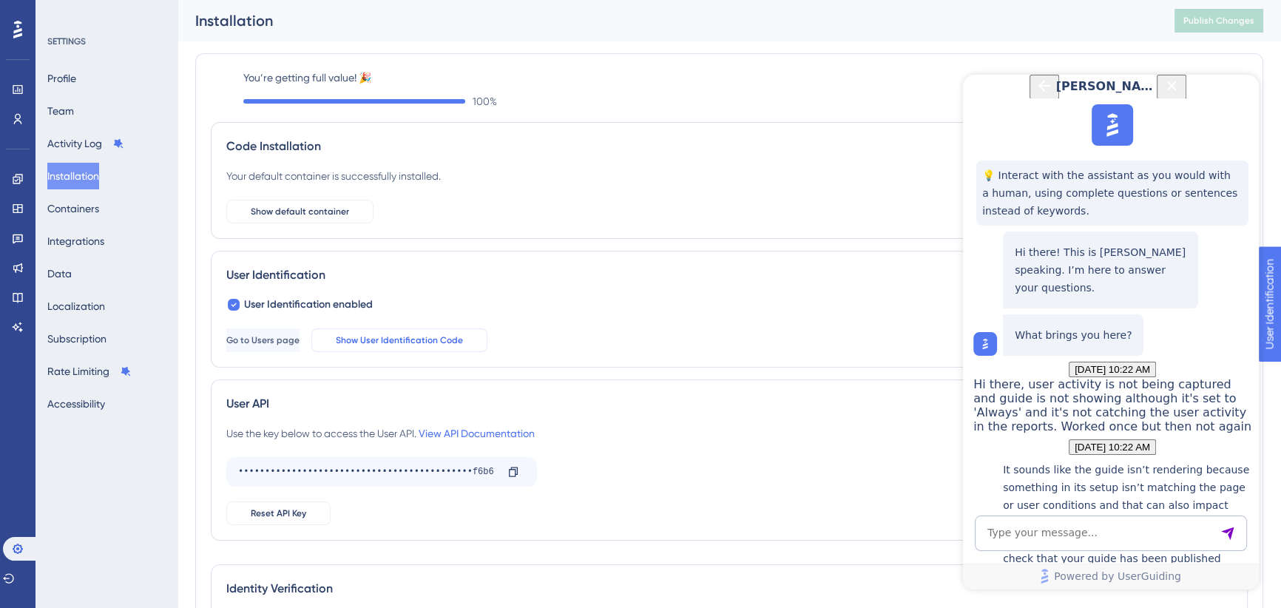
click at [429, 343] on span "Show User Identification Code" at bounding box center [399, 340] width 127 height 12
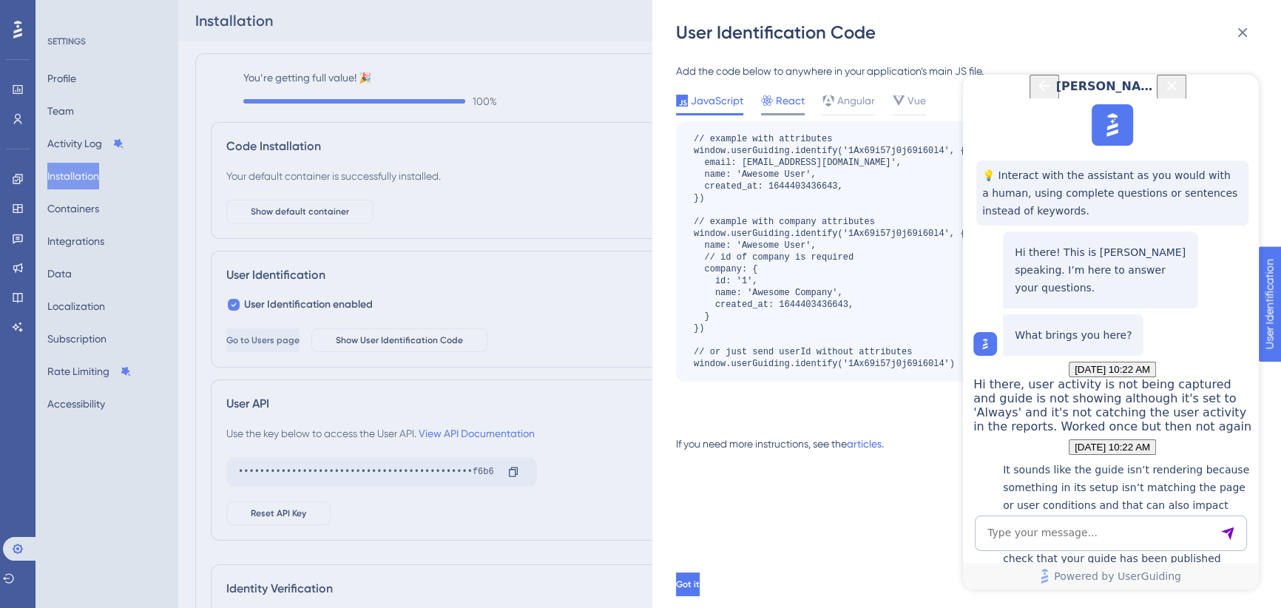
click at [787, 94] on span "React" at bounding box center [790, 101] width 29 height 18
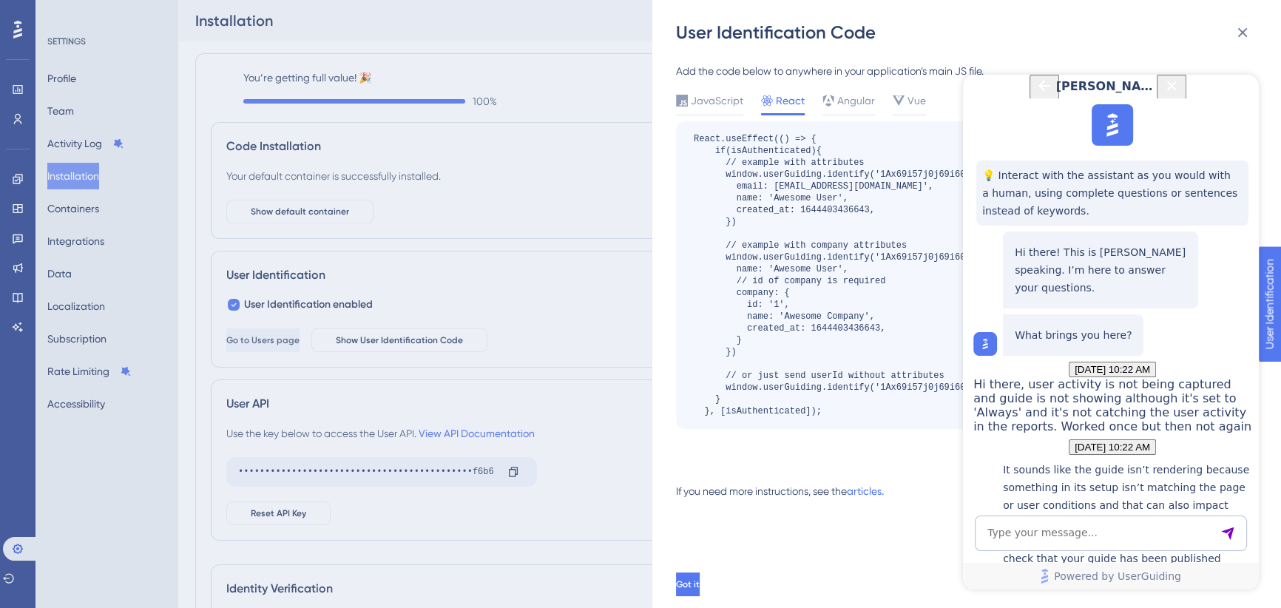
click at [1176, 90] on icon "Close Button" at bounding box center [1172, 86] width 10 height 10
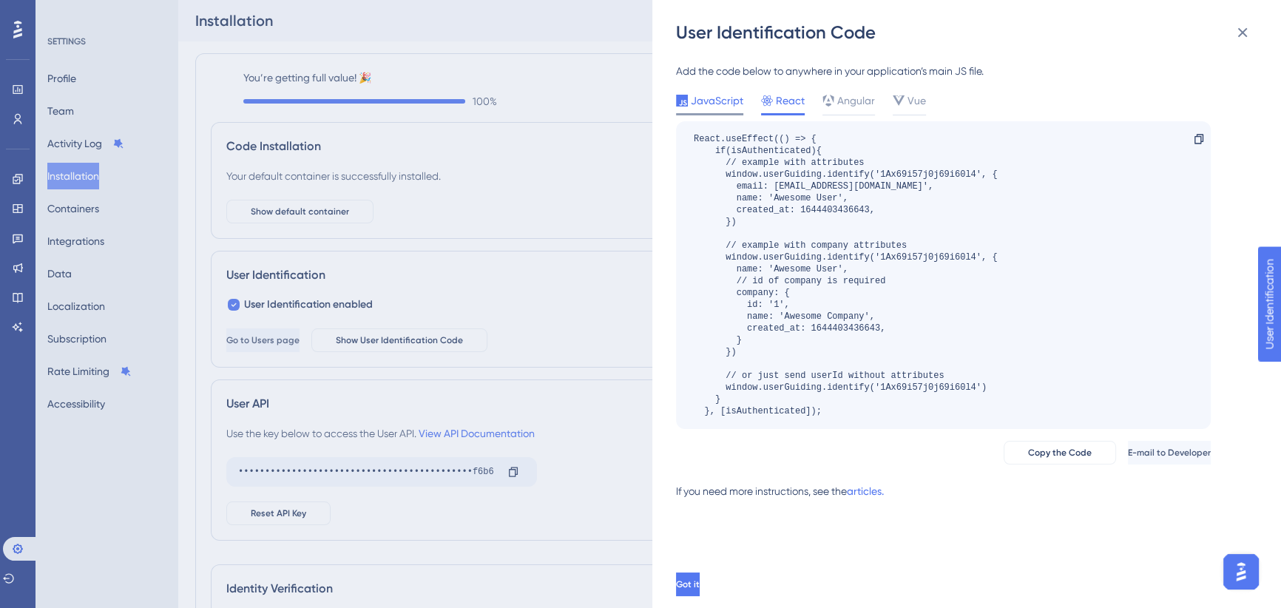
click at [705, 102] on span "JavaScript" at bounding box center [717, 101] width 52 height 18
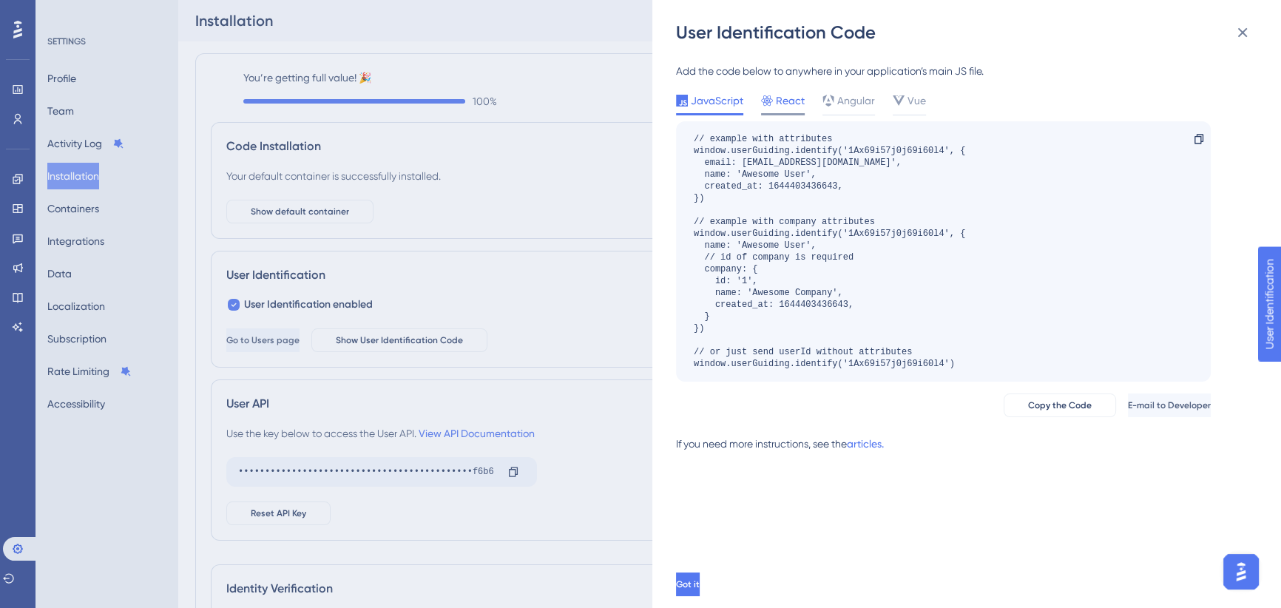
click at [781, 96] on span "React" at bounding box center [790, 101] width 29 height 18
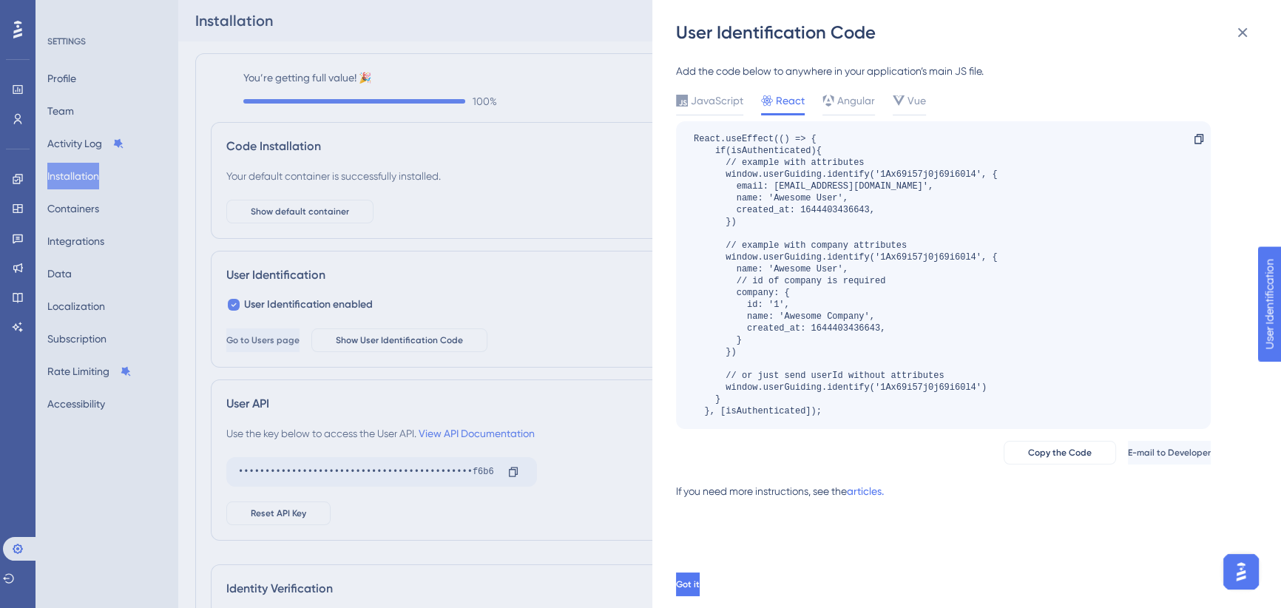
click at [1243, 563] on img "Open AI Assistant Launcher" at bounding box center [1240, 571] width 27 height 27
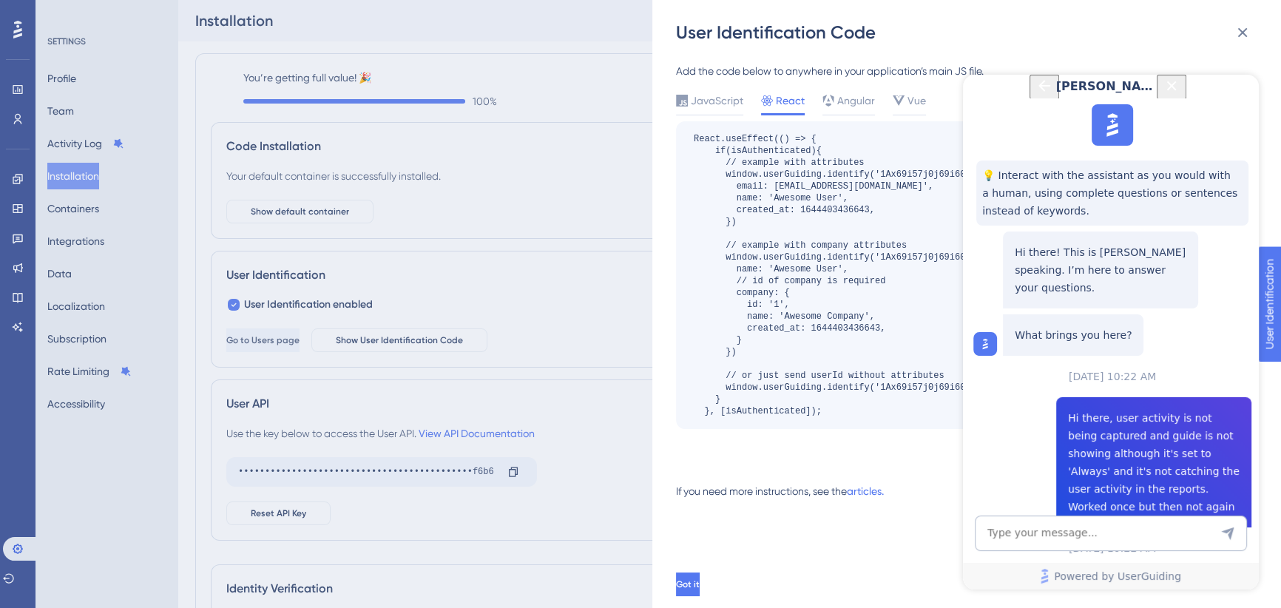
scroll to position [1068, 0]
click at [1086, 539] on textarea "AI Assistant Text Input" at bounding box center [1110, 532] width 272 height 35
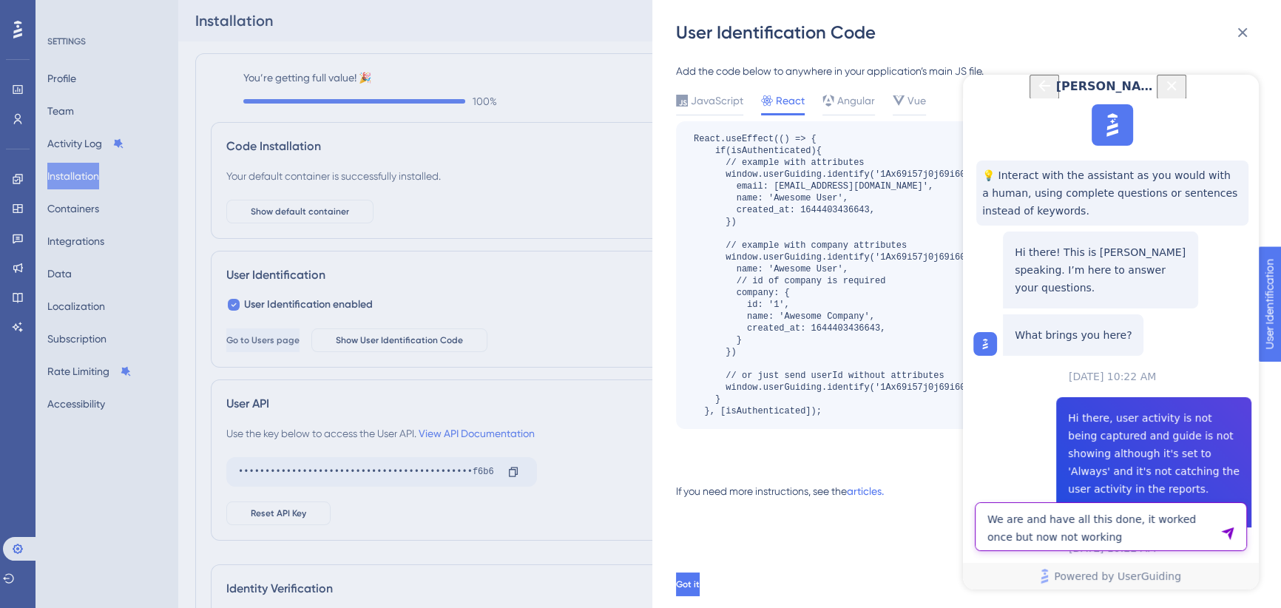
type textarea "We are and have all this done, it worked once but now not working"
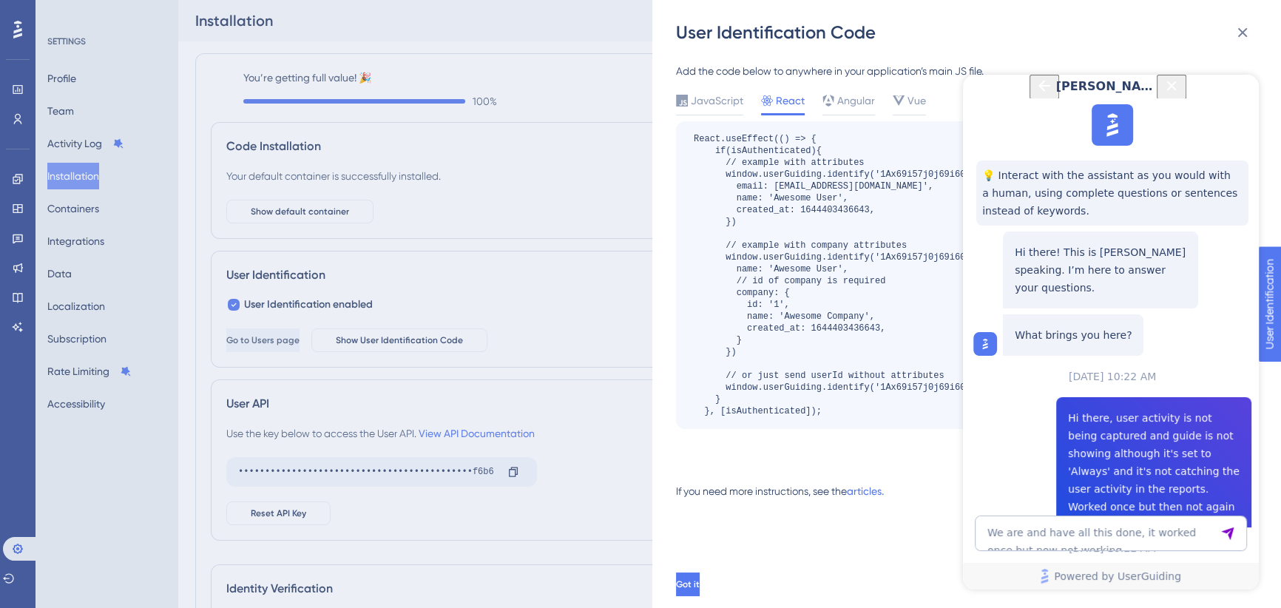
scroll to position [1407, 0]
drag, startPoint x: 1201, startPoint y: 401, endPoint x: 1011, endPoint y: 288, distance: 221.1
copy p "Even though your implementation looks correct, if the troubleshooter still indi…"
click at [1057, 534] on textarea "We are and have all this done, it worked once but now not working" at bounding box center [1110, 532] width 272 height 35
